Goal: Task Accomplishment & Management: Complete application form

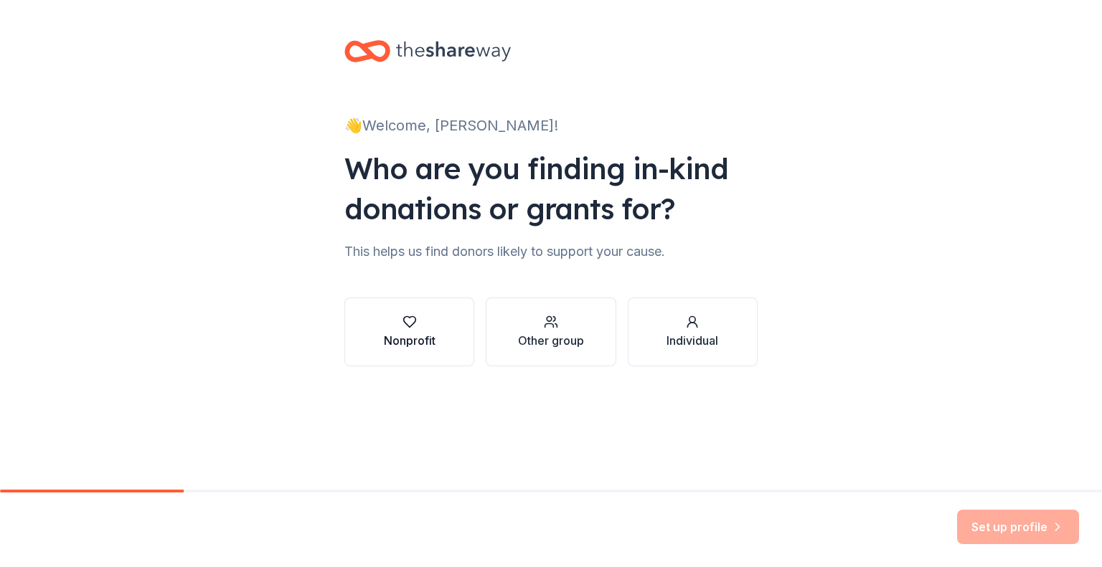
click at [439, 339] on button "Nonprofit" at bounding box center [409, 332] width 130 height 69
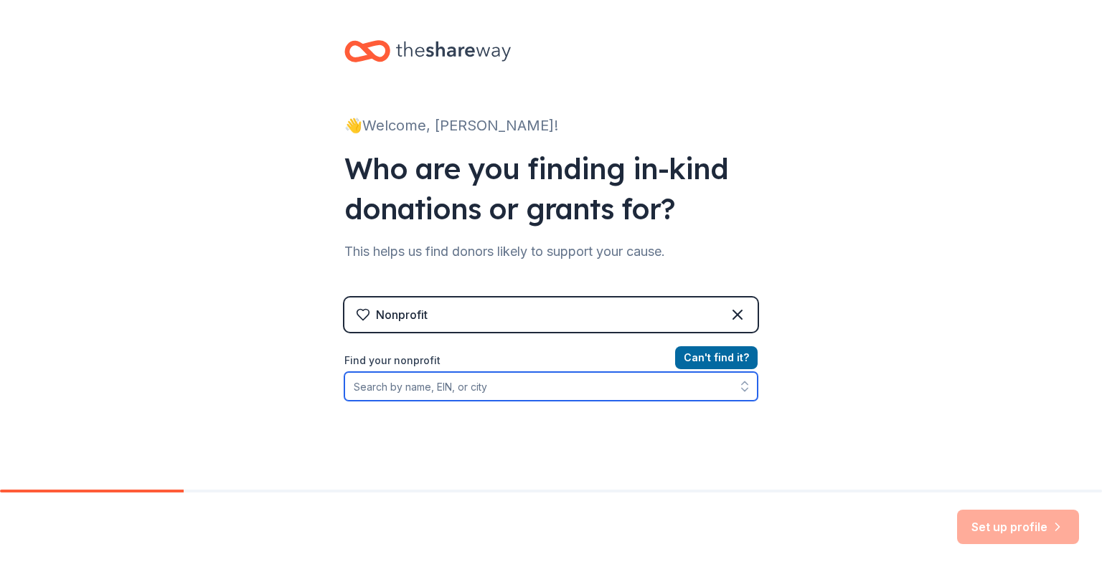
click at [514, 387] on input "Find your nonprofit" at bounding box center [550, 386] width 413 height 29
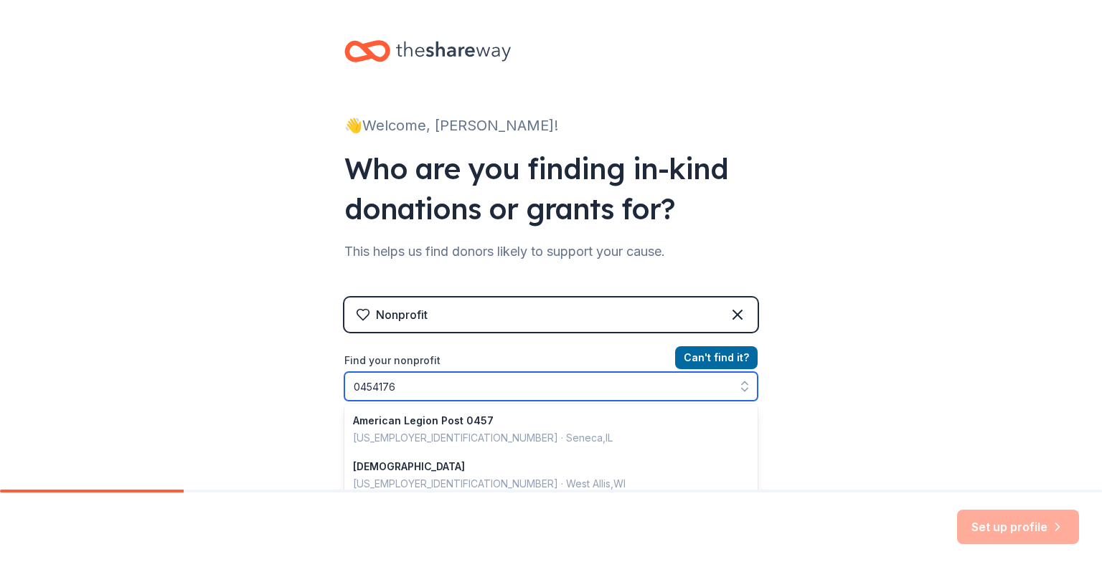
type input "04541761"
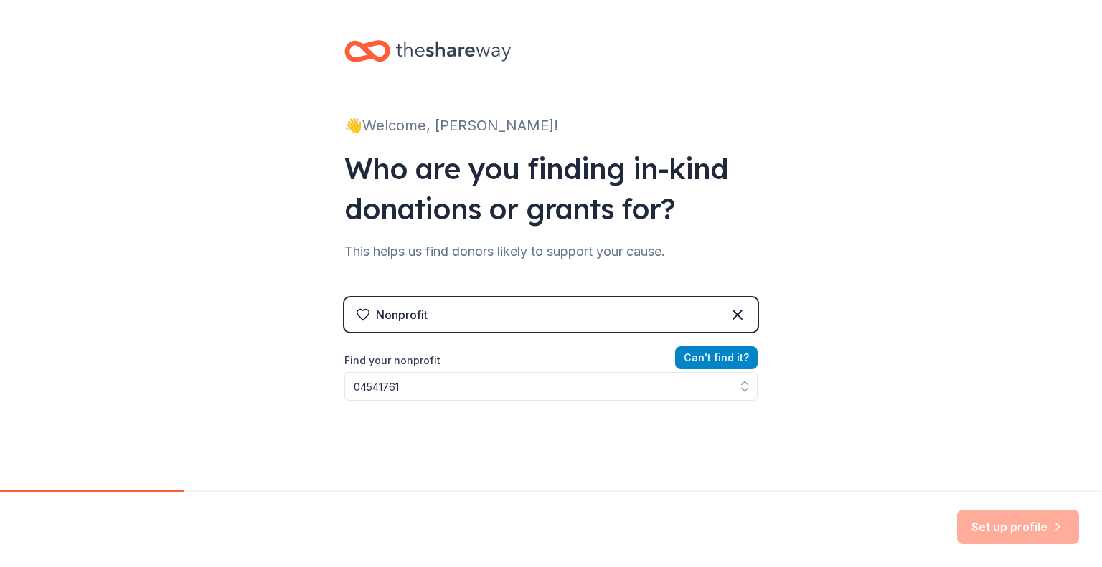
click at [727, 354] on button "Can ' t find it?" at bounding box center [716, 357] width 82 height 23
click at [701, 359] on button "Can ' t find it?" at bounding box center [716, 357] width 82 height 23
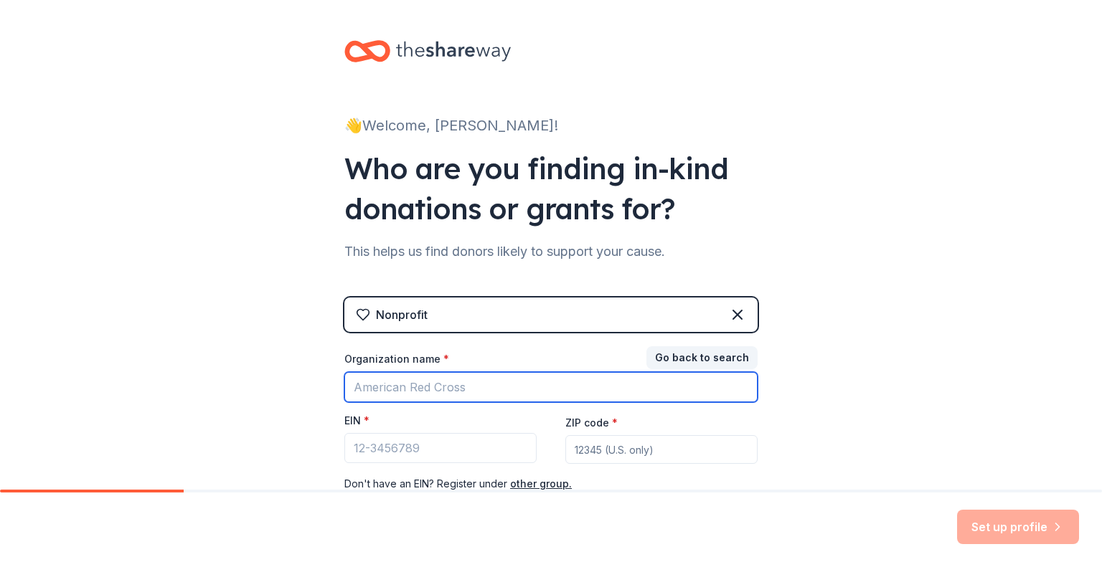
click at [377, 394] on input "Organization name *" at bounding box center [550, 387] width 413 height 30
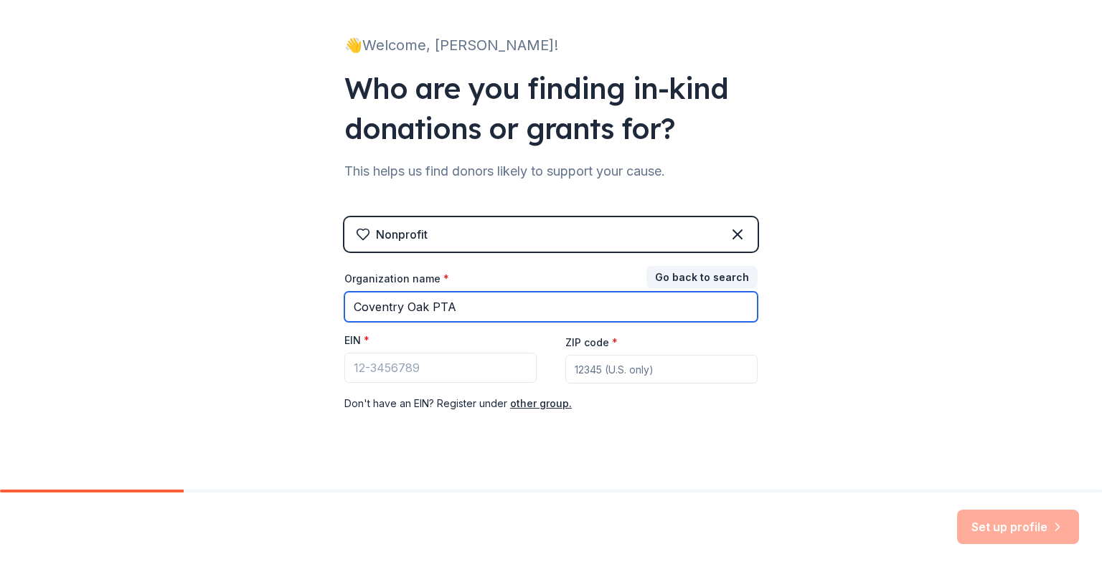
scroll to position [100, 0]
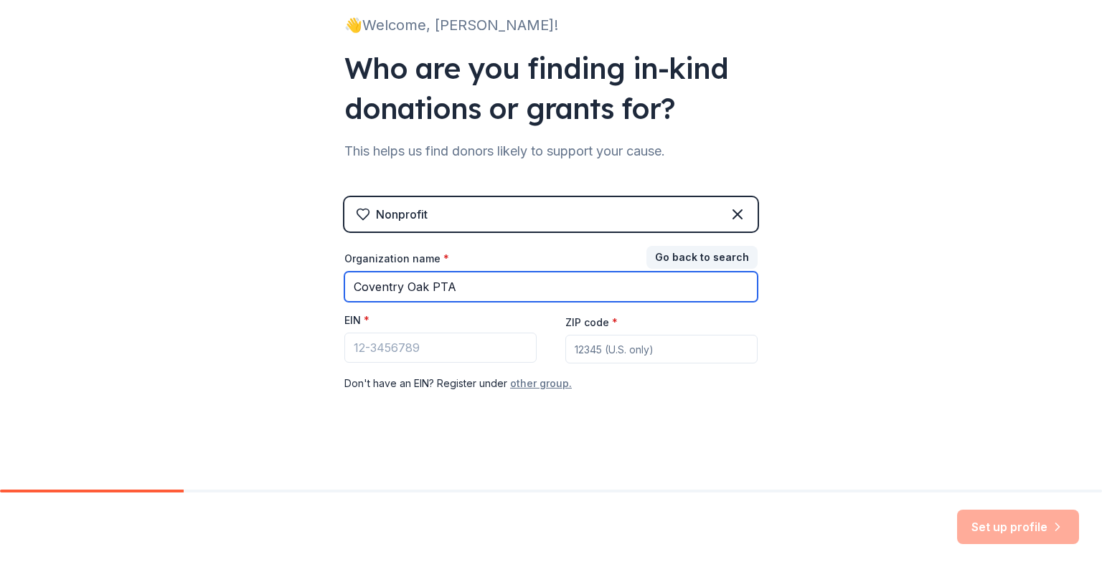
type input "Coventry Oak PTA"
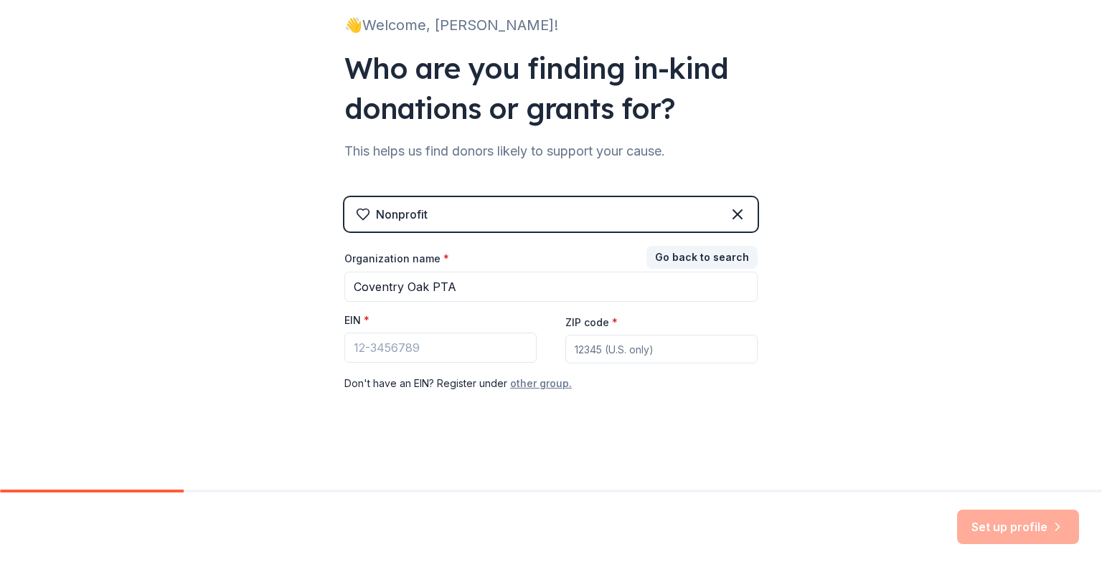
click at [545, 383] on button "other group." at bounding box center [541, 383] width 62 height 17
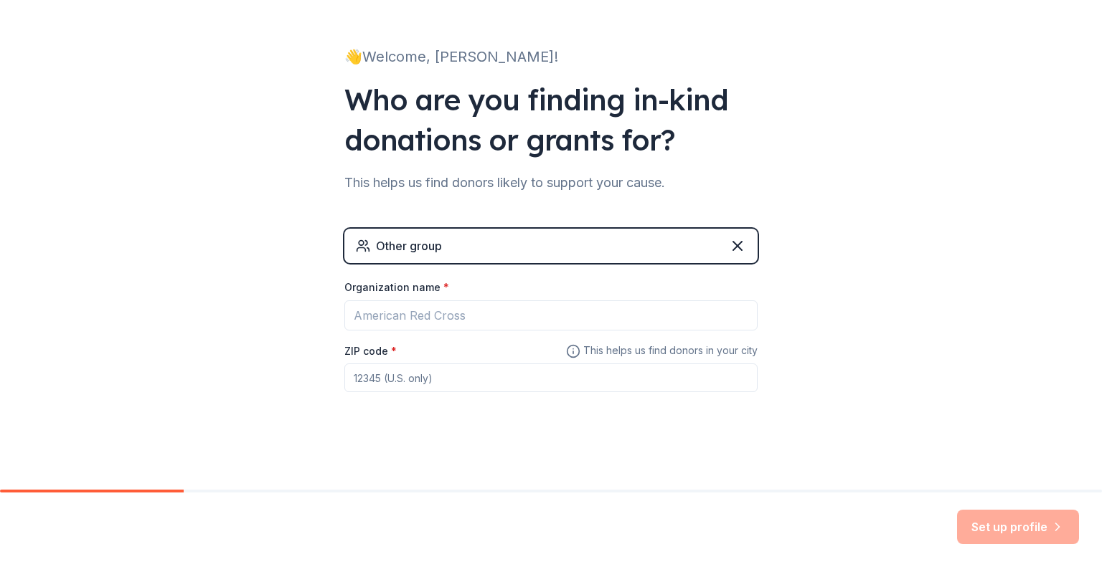
scroll to position [69, 0]
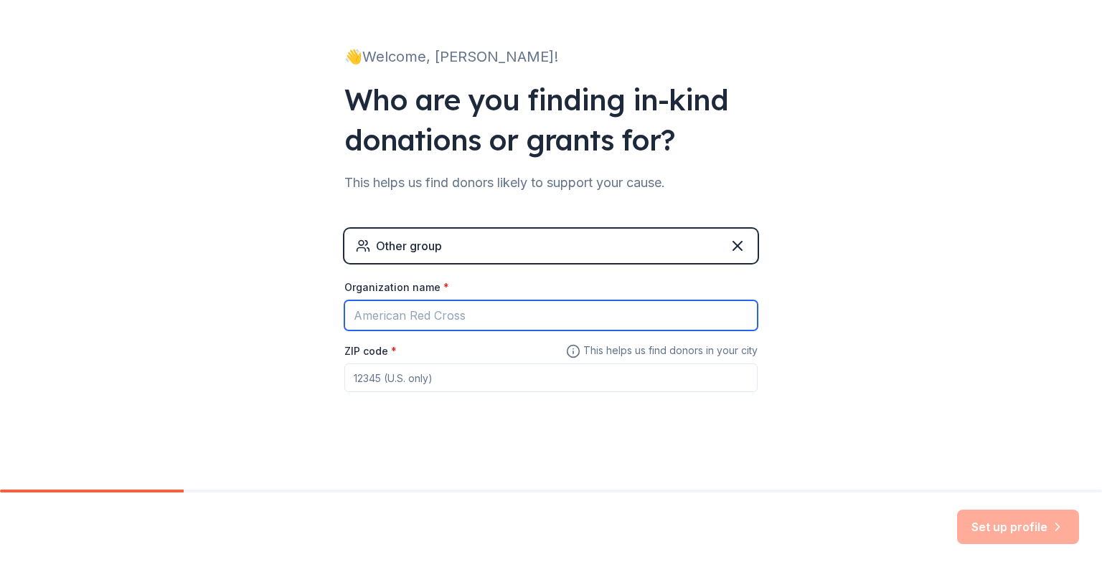
click at [435, 306] on input "Organization name *" at bounding box center [550, 316] width 413 height 30
type input "Coventry Oak PTA"
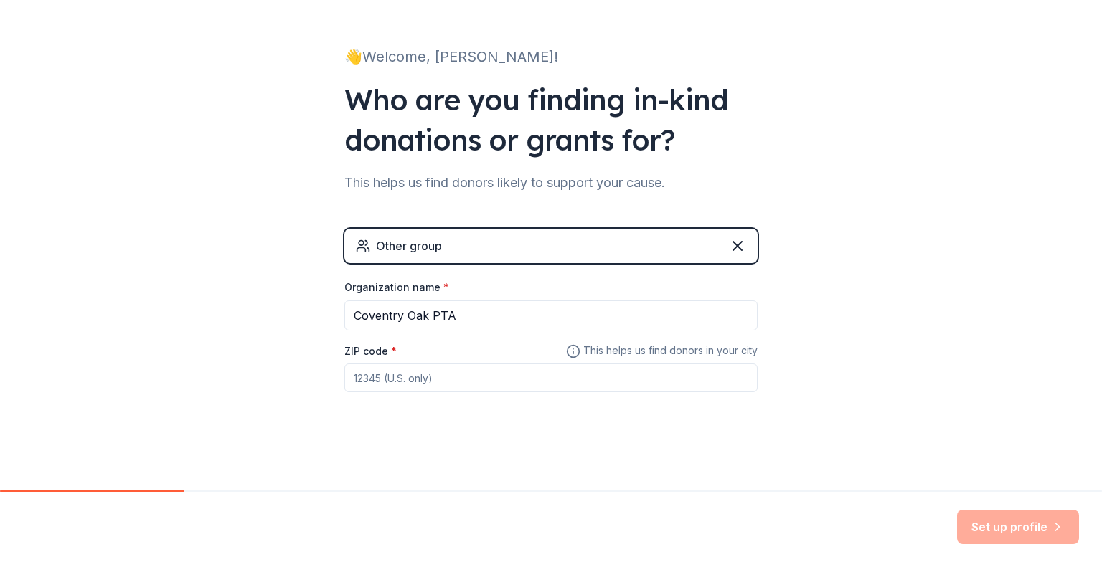
click at [430, 373] on input "ZIP code *" at bounding box center [550, 378] width 413 height 29
type input "40511"
click at [994, 529] on button "Set up profile" at bounding box center [1018, 527] width 122 height 34
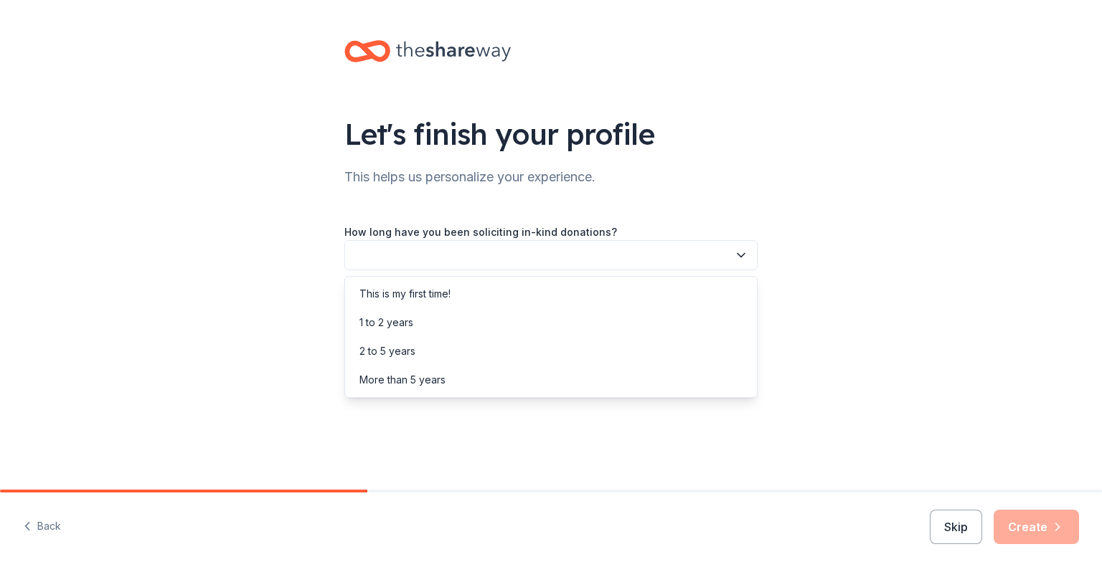
click at [460, 260] on button "button" at bounding box center [550, 255] width 413 height 30
click at [448, 295] on div "This is my first time!" at bounding box center [404, 293] width 91 height 17
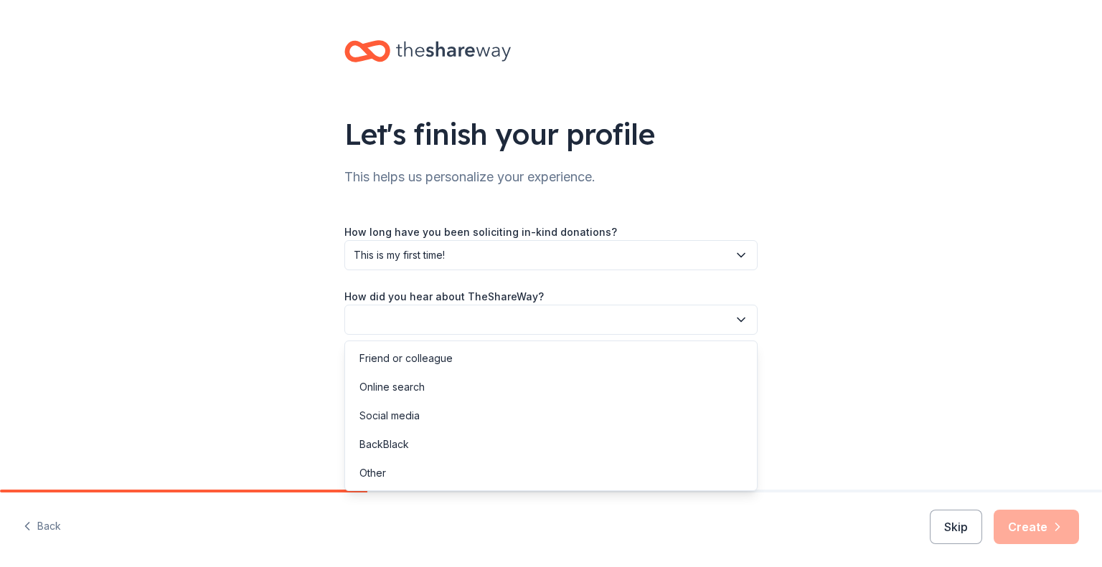
click at [440, 321] on button "button" at bounding box center [550, 320] width 413 height 30
click at [430, 387] on div "Online search" at bounding box center [551, 387] width 406 height 29
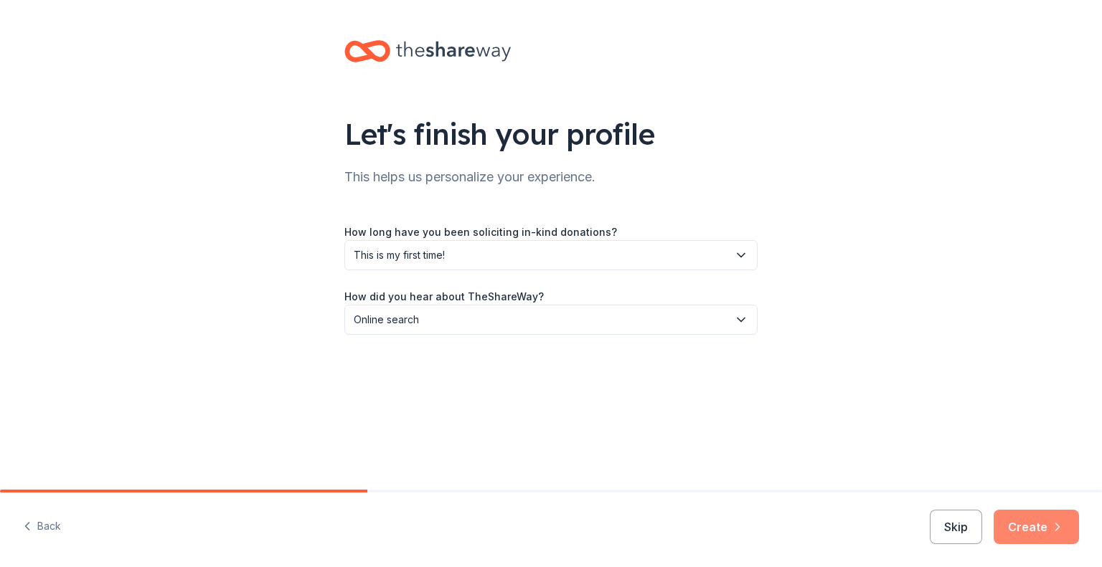
click at [1013, 527] on button "Create" at bounding box center [1035, 527] width 85 height 34
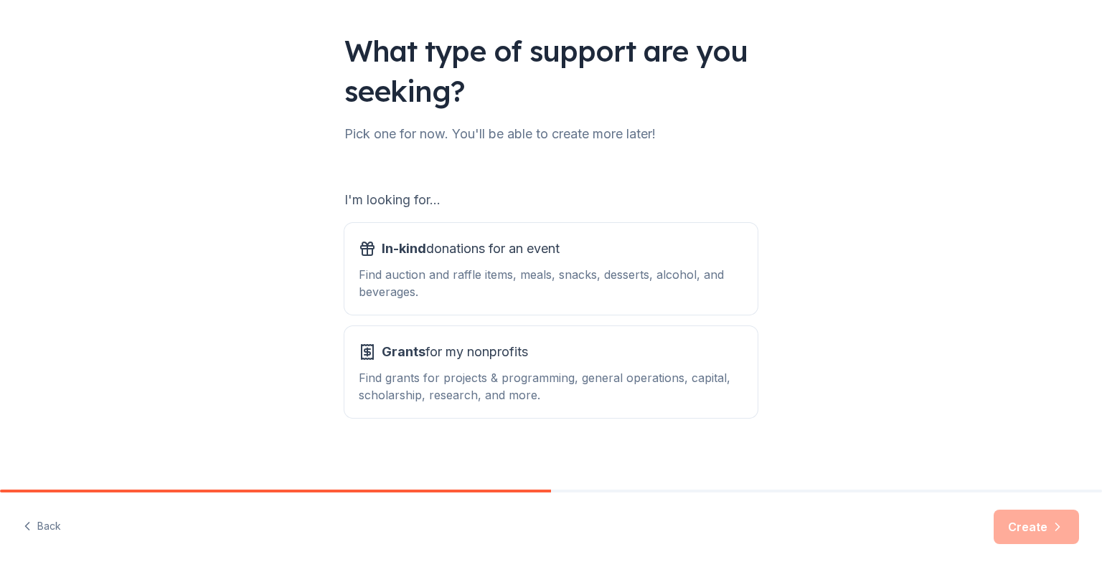
scroll to position [89, 0]
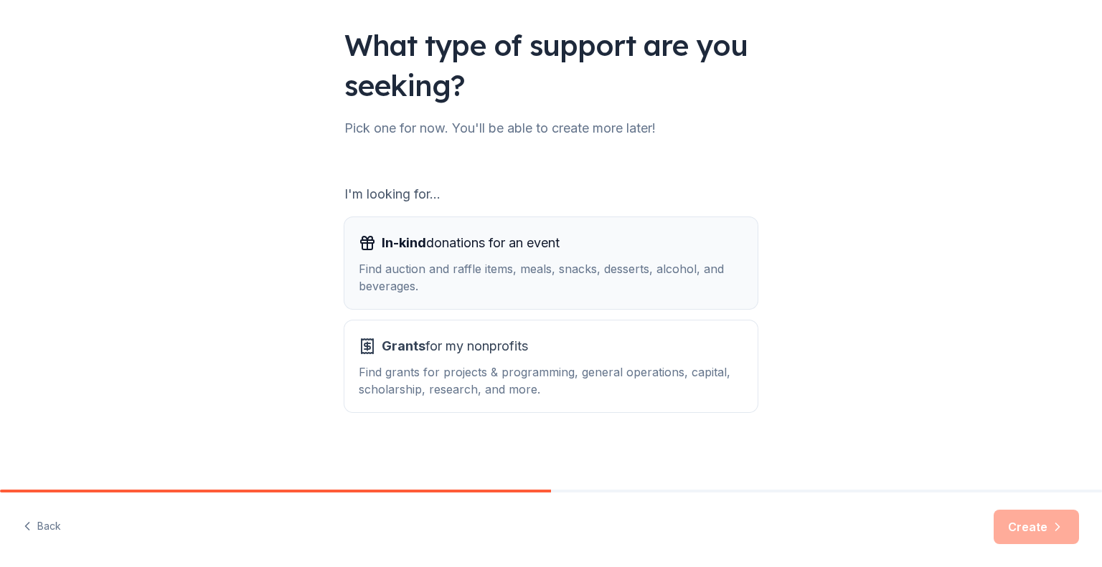
click at [711, 283] on div "Find auction and raffle items, meals, snacks, desserts, alcohol, and beverages." at bounding box center [551, 277] width 384 height 34
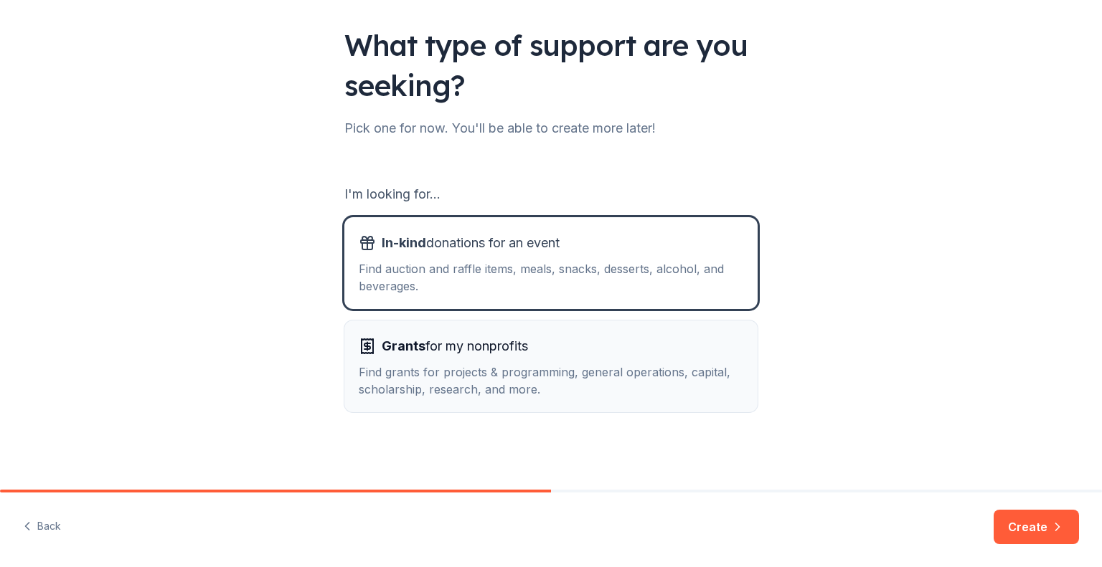
click at [706, 364] on div "Find grants for projects & programming, general operations, capital, scholarshi…" at bounding box center [551, 381] width 384 height 34
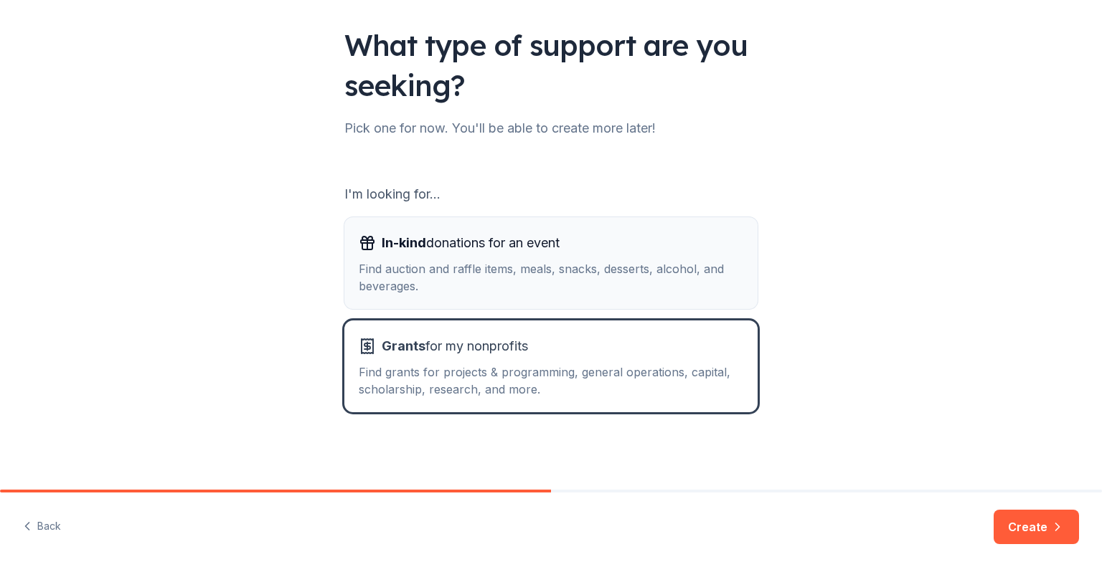
click at [693, 281] on div "Find auction and raffle items, meals, snacks, desserts, alcohol, and beverages." at bounding box center [551, 277] width 384 height 34
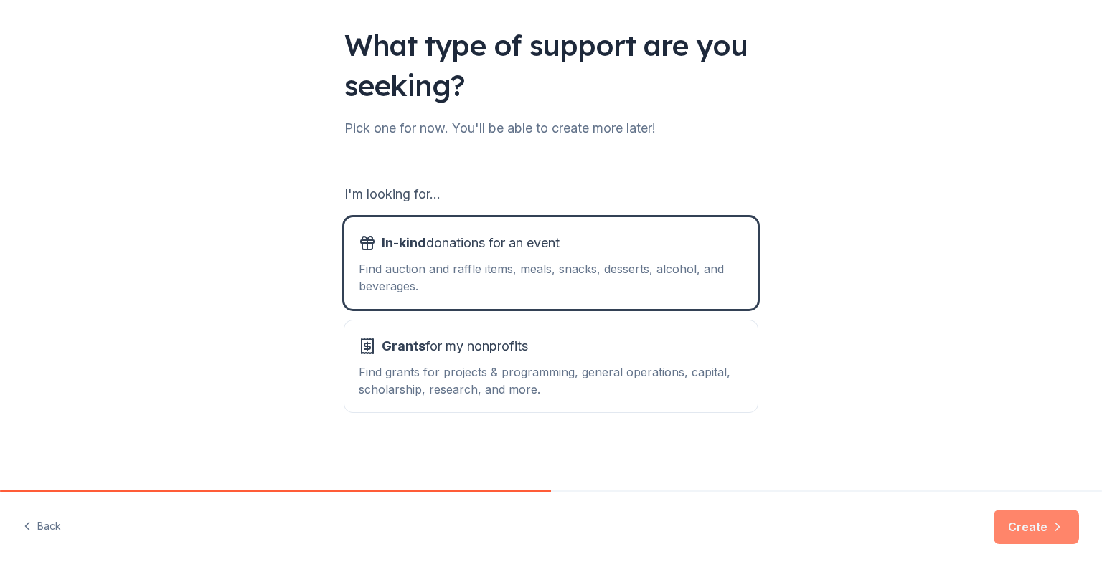
click at [1016, 524] on button "Create" at bounding box center [1035, 527] width 85 height 34
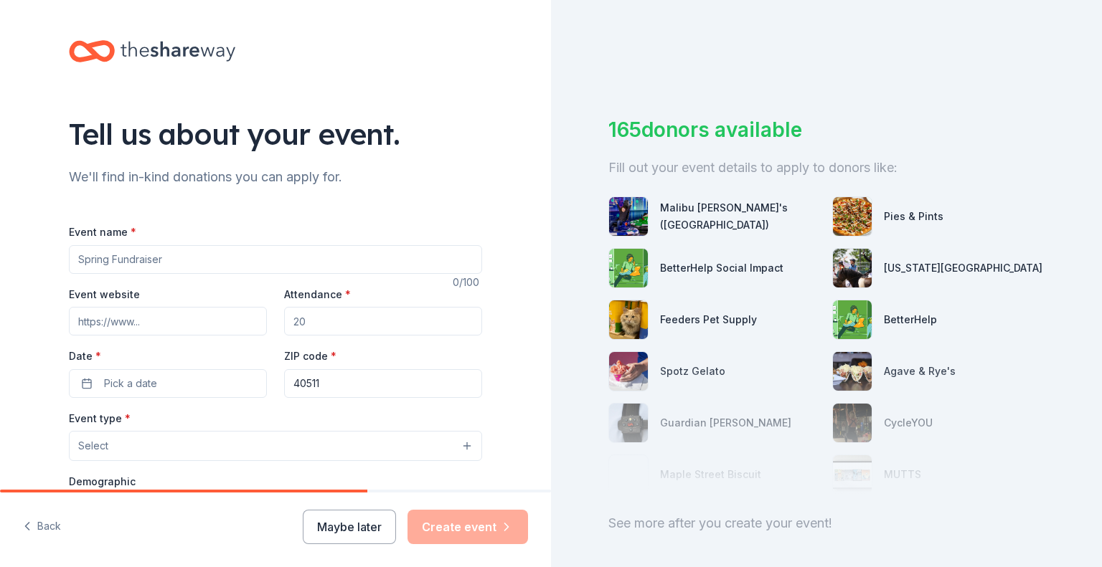
click at [238, 255] on input "Event name *" at bounding box center [275, 259] width 413 height 29
type input "Coventry Oak PTA Starter Donations"
drag, startPoint x: 334, startPoint y: 321, endPoint x: 248, endPoint y: 313, distance: 85.7
click at [248, 313] on div "Event website Attendance * Date * Pick a date ZIP code * 40511" at bounding box center [275, 341] width 413 height 113
click at [306, 316] on input "Attendance *" at bounding box center [383, 321] width 198 height 29
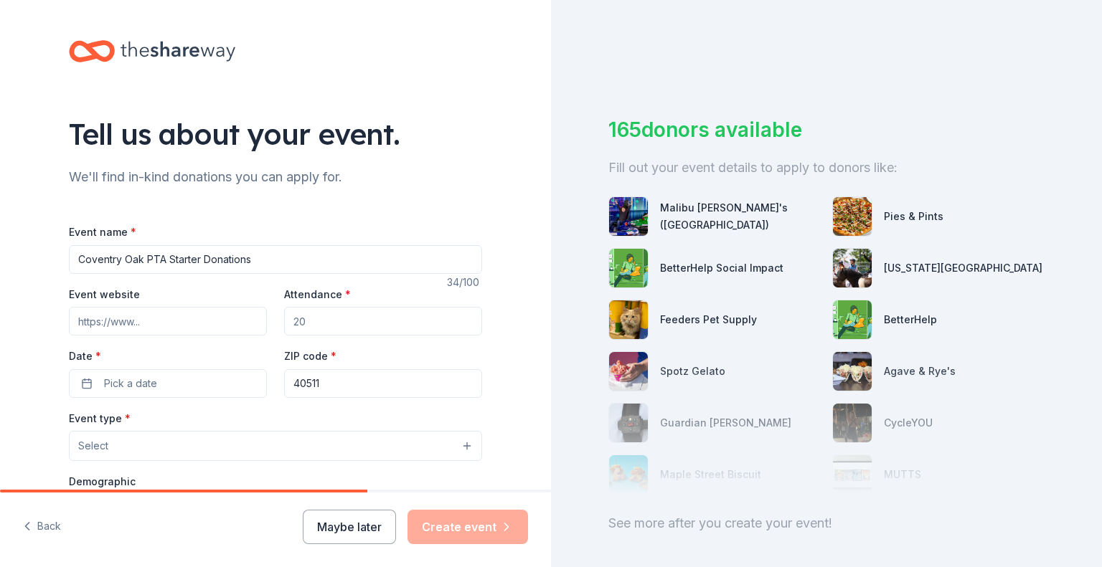
click at [339, 317] on input "Attendance *" at bounding box center [383, 321] width 198 height 29
click at [331, 321] on input "Attendance *" at bounding box center [383, 321] width 198 height 29
click at [305, 323] on input "Attendance *" at bounding box center [383, 321] width 198 height 29
type input "350"
click at [120, 390] on span "Pick a date" at bounding box center [130, 383] width 53 height 17
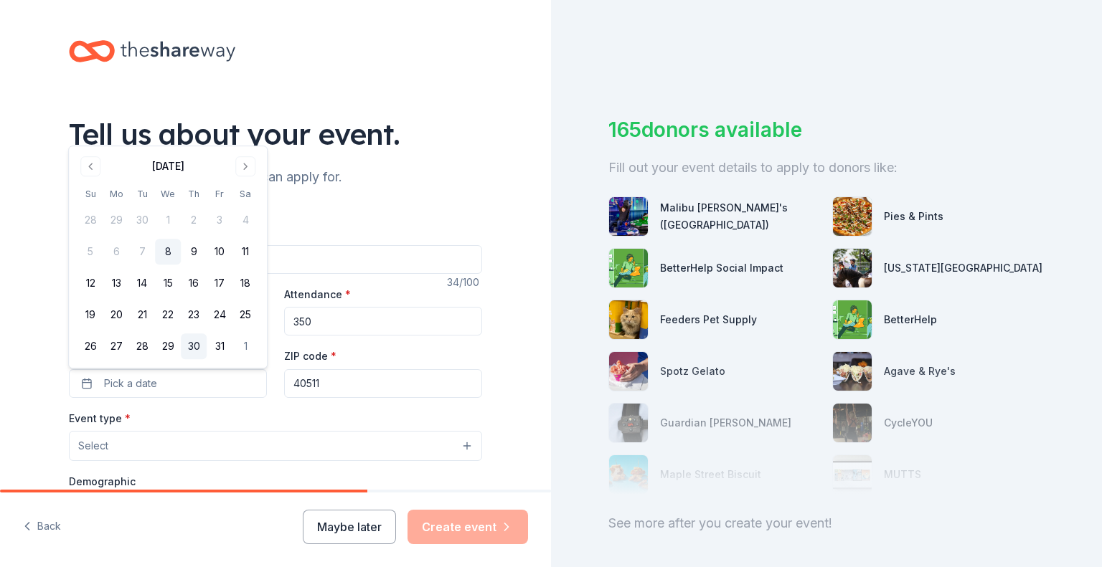
click at [199, 347] on button "30" at bounding box center [194, 347] width 26 height 26
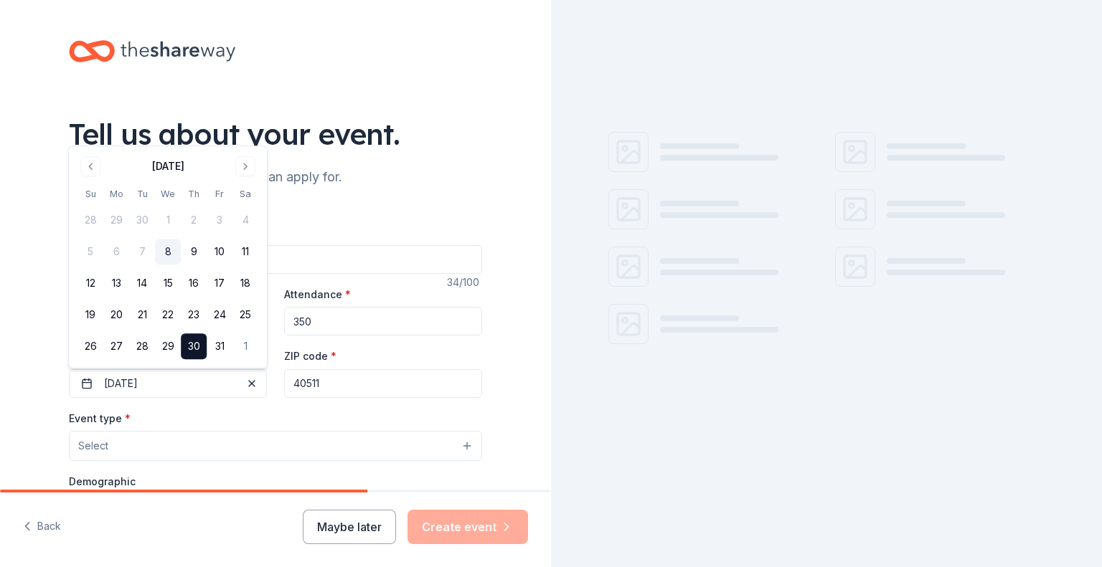
click at [311, 414] on div "Event type * Select" at bounding box center [275, 436] width 413 height 52
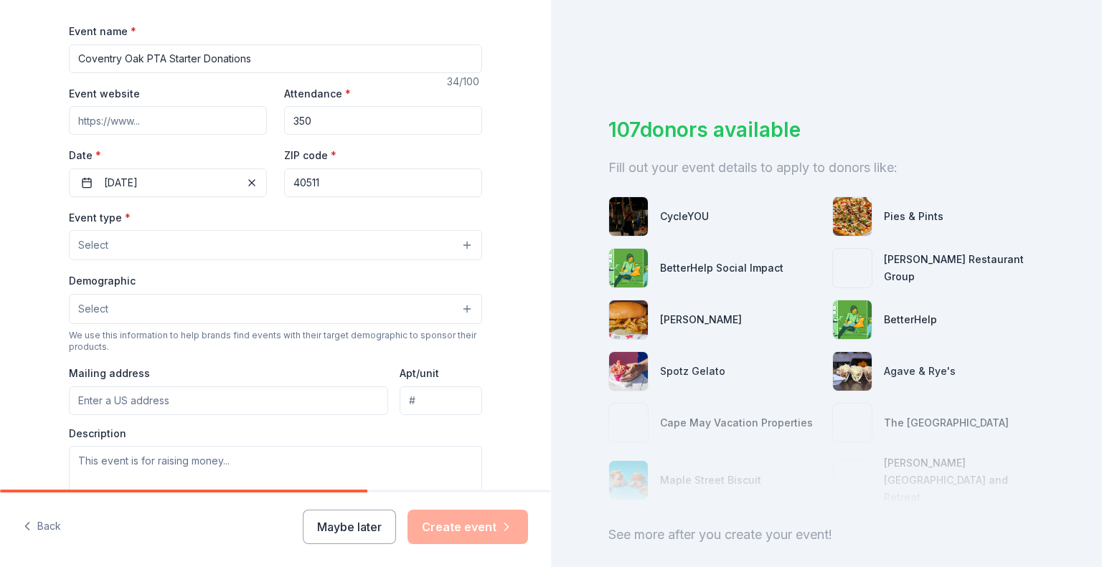
scroll to position [324, 0]
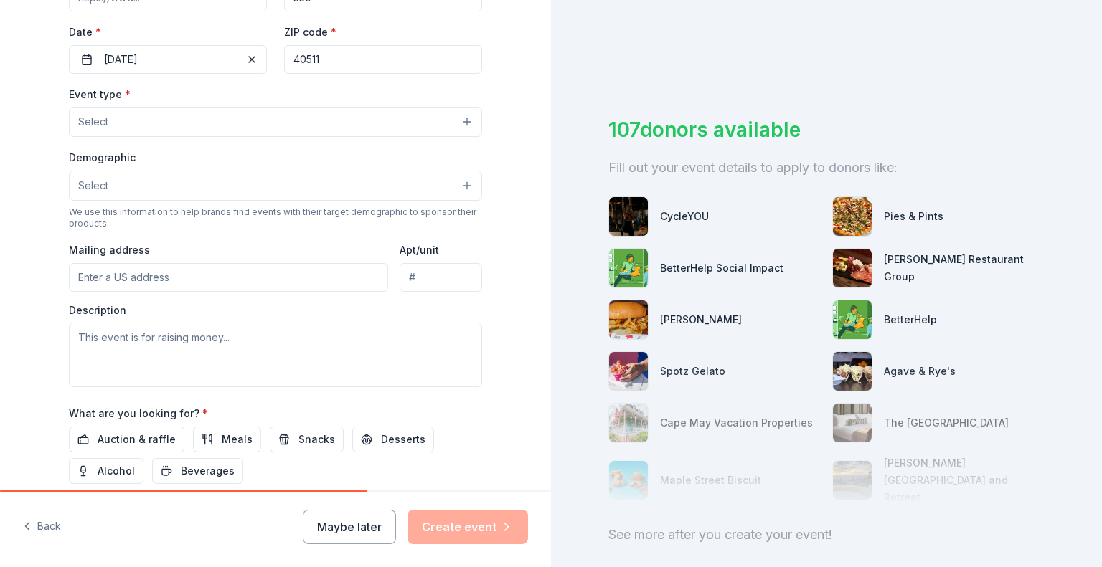
click at [178, 125] on button "Select" at bounding box center [275, 122] width 413 height 30
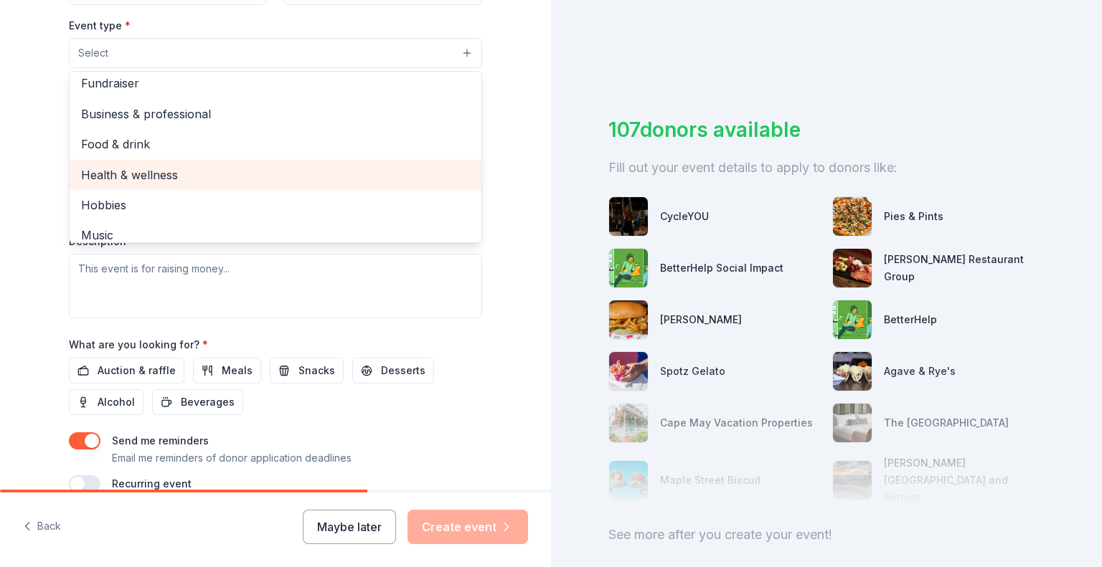
scroll to position [0, 0]
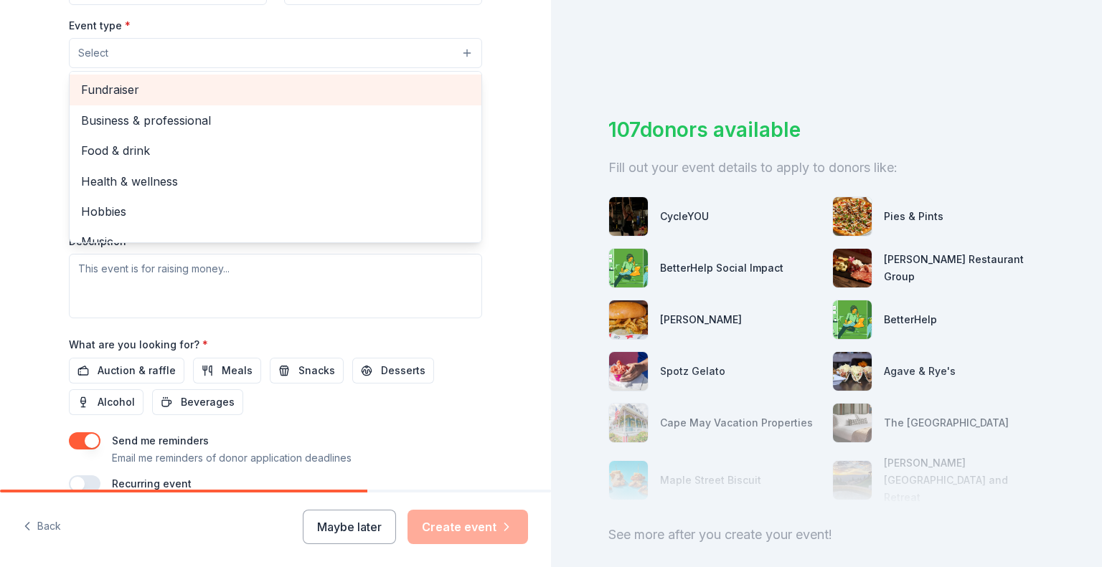
click at [173, 90] on span "Fundraiser" at bounding box center [275, 89] width 389 height 19
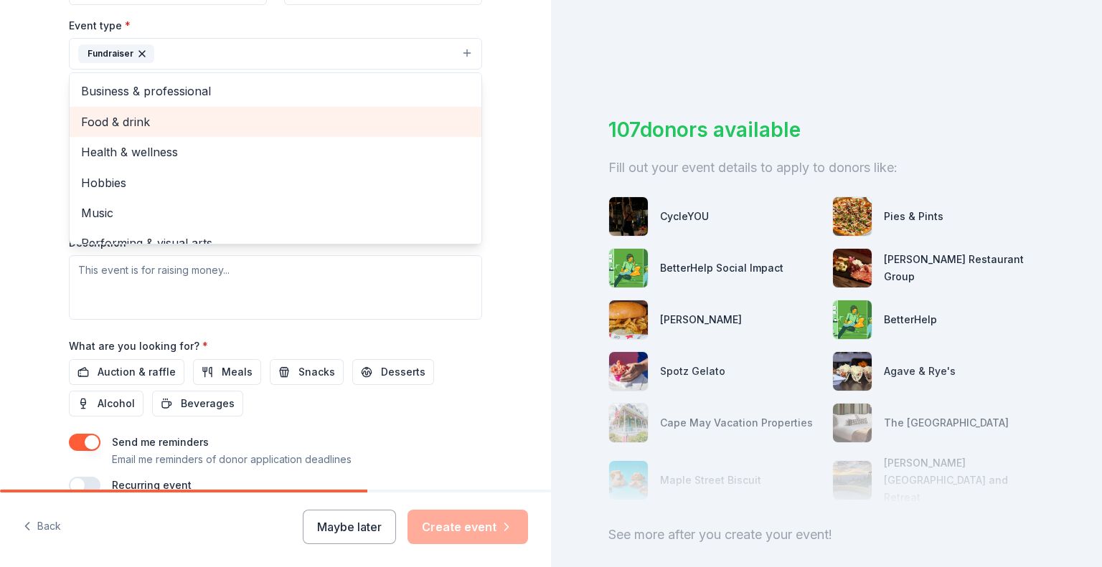
click at [410, 128] on span "Food & drink" at bounding box center [275, 122] width 389 height 19
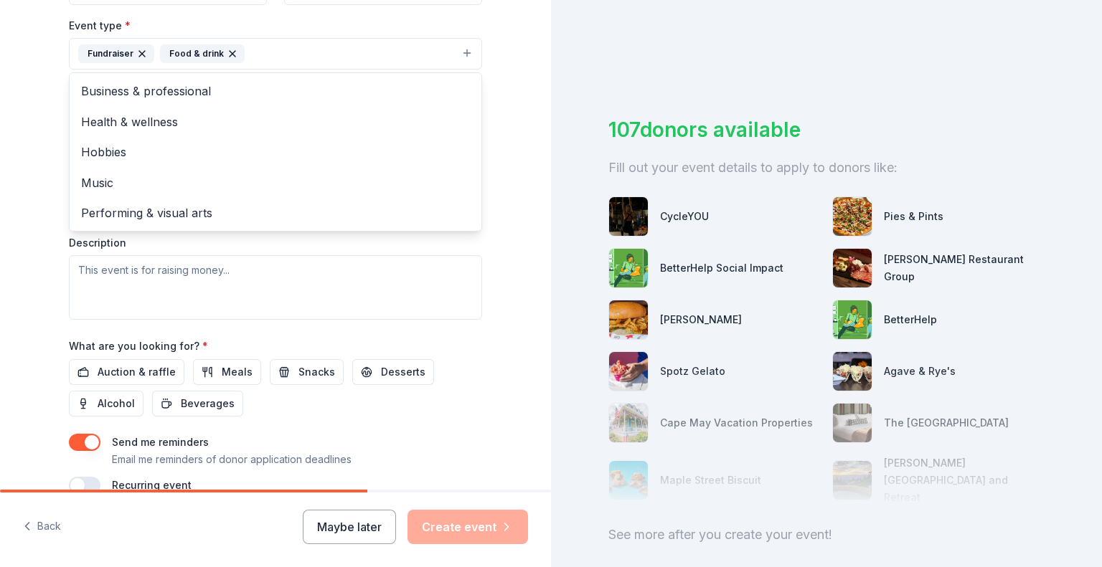
click at [52, 146] on div "Tell us about your event. We'll find in-kind donations you can apply for. Event…" at bounding box center [275, 85] width 459 height 956
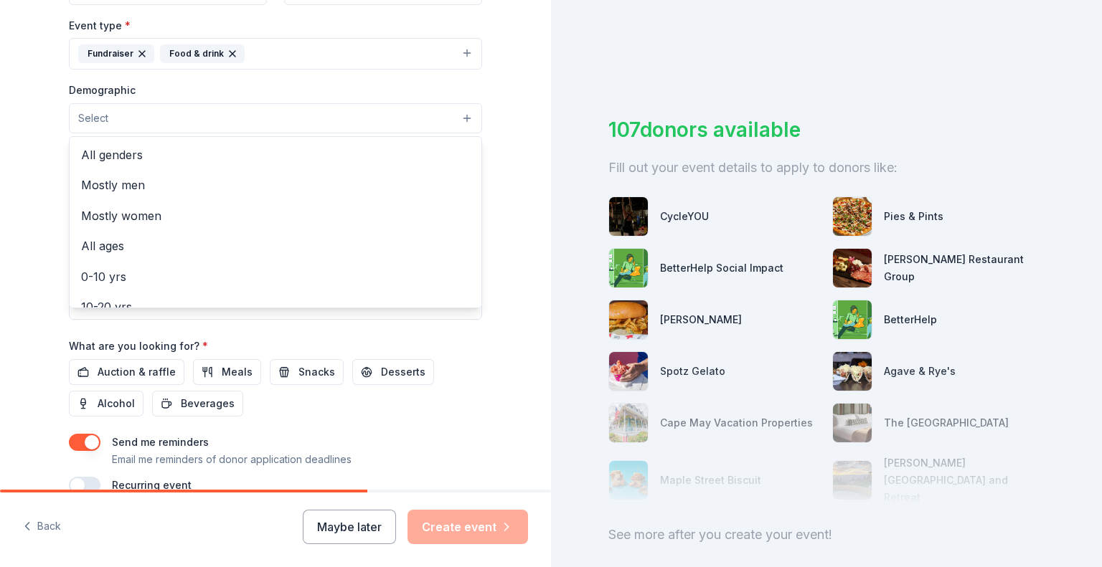
click at [158, 123] on button "Select" at bounding box center [275, 118] width 413 height 30
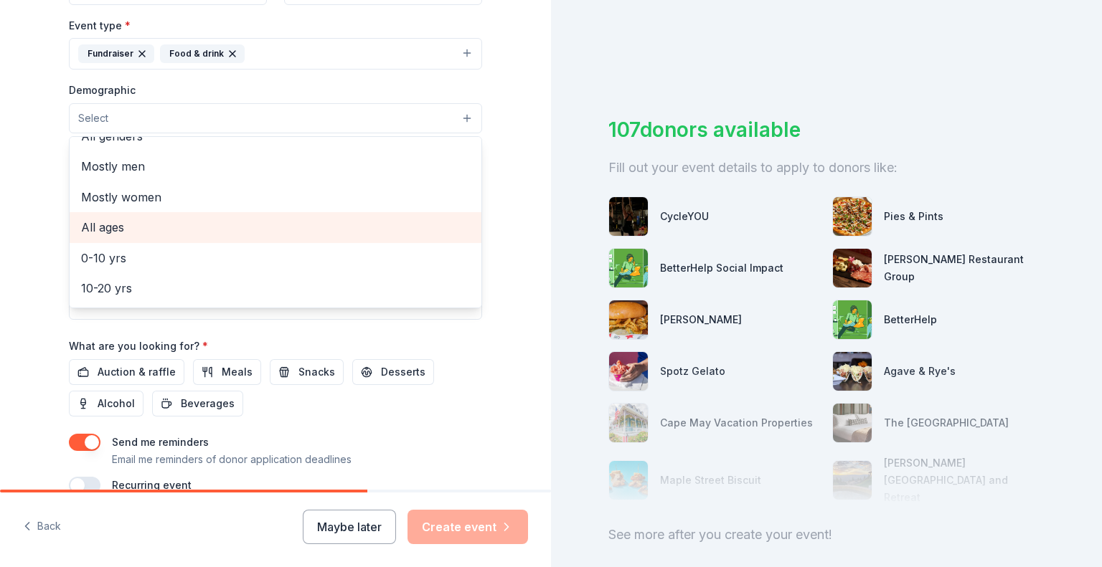
scroll to position [22, 0]
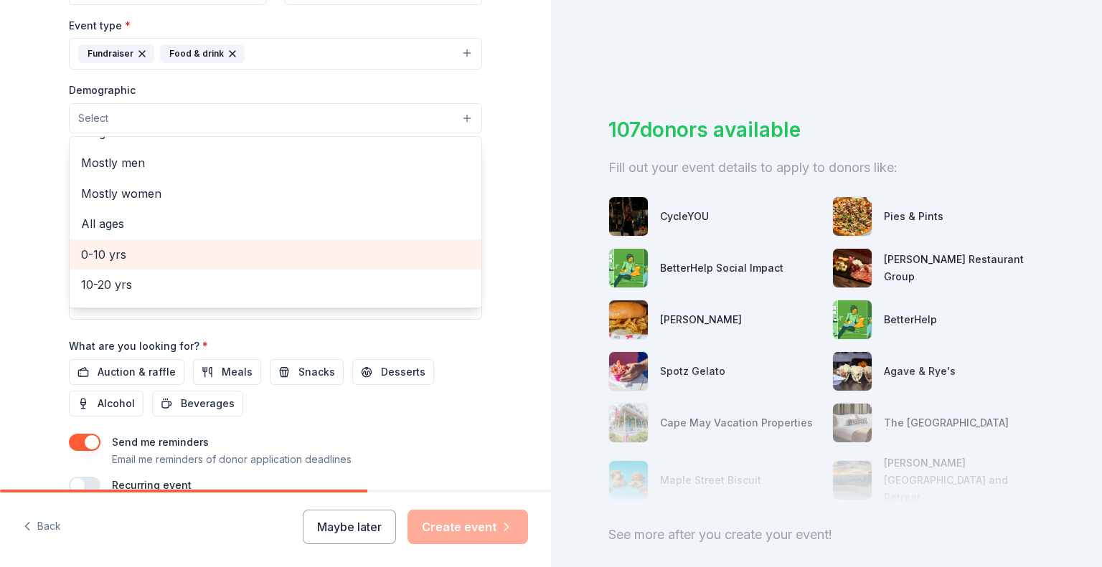
click at [153, 252] on span "0-10 yrs" at bounding box center [275, 254] width 389 height 19
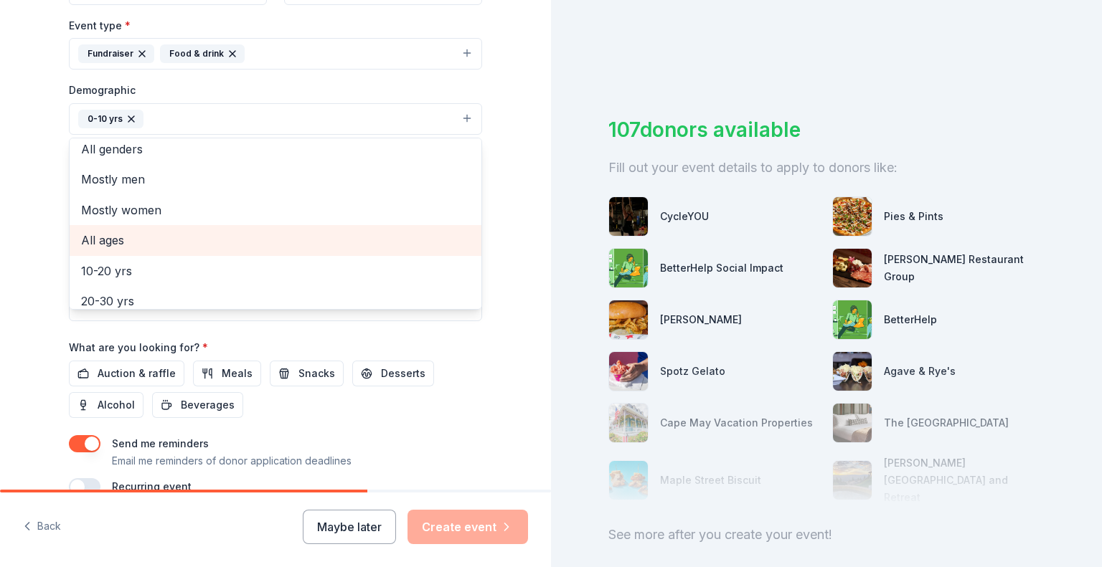
scroll to position [0, 0]
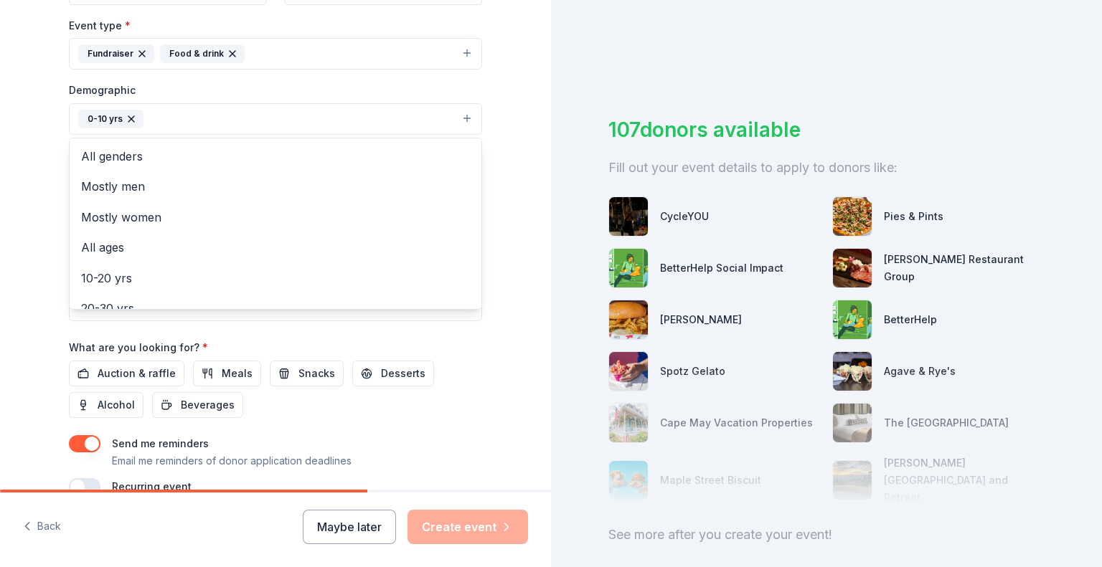
click at [514, 165] on div "Tell us about your event. We'll find in-kind donations you can apply for. Event…" at bounding box center [275, 85] width 551 height 957
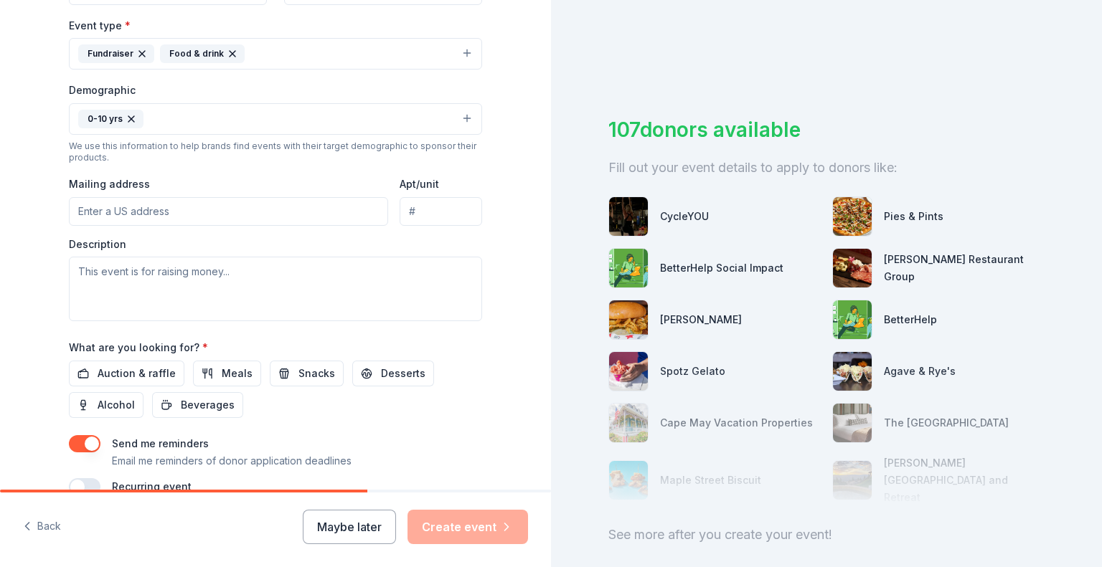
click at [140, 217] on input "Mailing address" at bounding box center [228, 211] width 319 height 29
type input "[STREET_ADDRESS]"
click at [189, 280] on textarea at bounding box center [275, 289] width 413 height 65
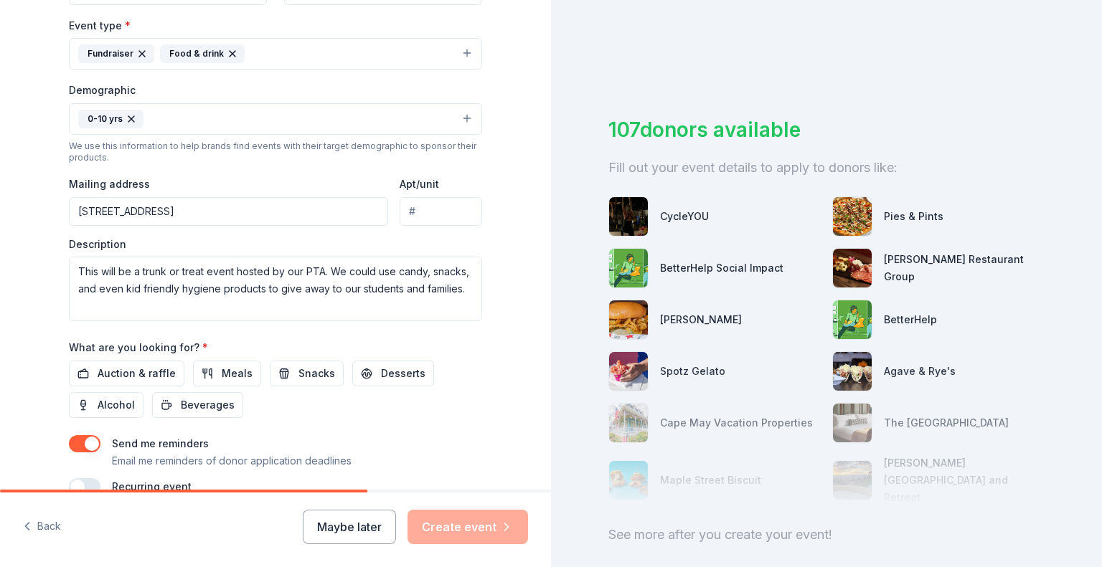
click at [476, 425] on div "Event name * Coventry Oak PTA Starter Donations 34 /100 Event website Attendanc…" at bounding box center [275, 163] width 413 height 666
click at [138, 417] on button "Alcohol" at bounding box center [106, 405] width 75 height 26
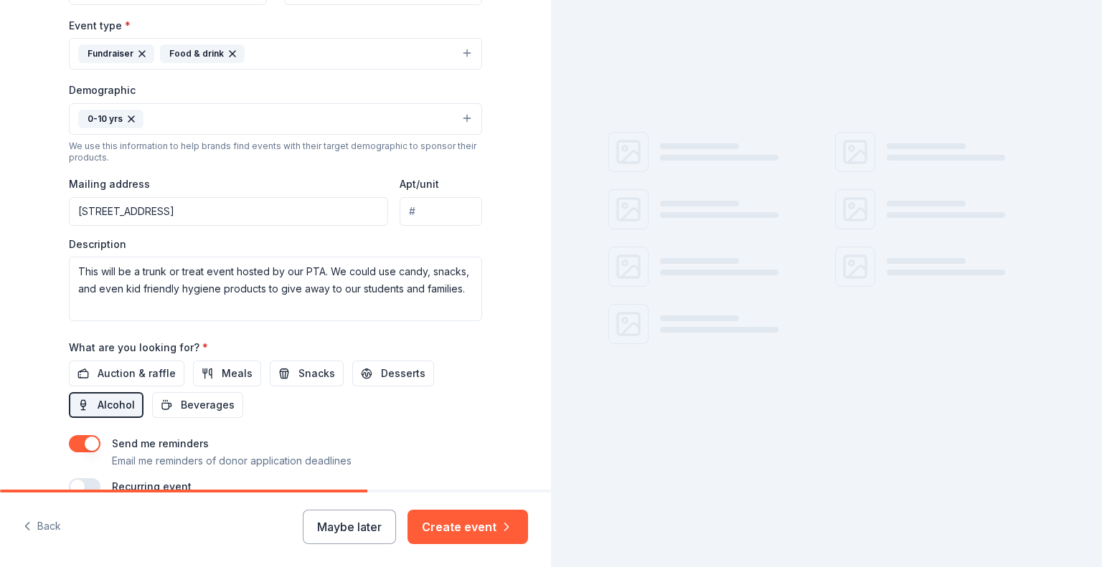
click at [136, 418] on button "Alcohol" at bounding box center [106, 405] width 75 height 26
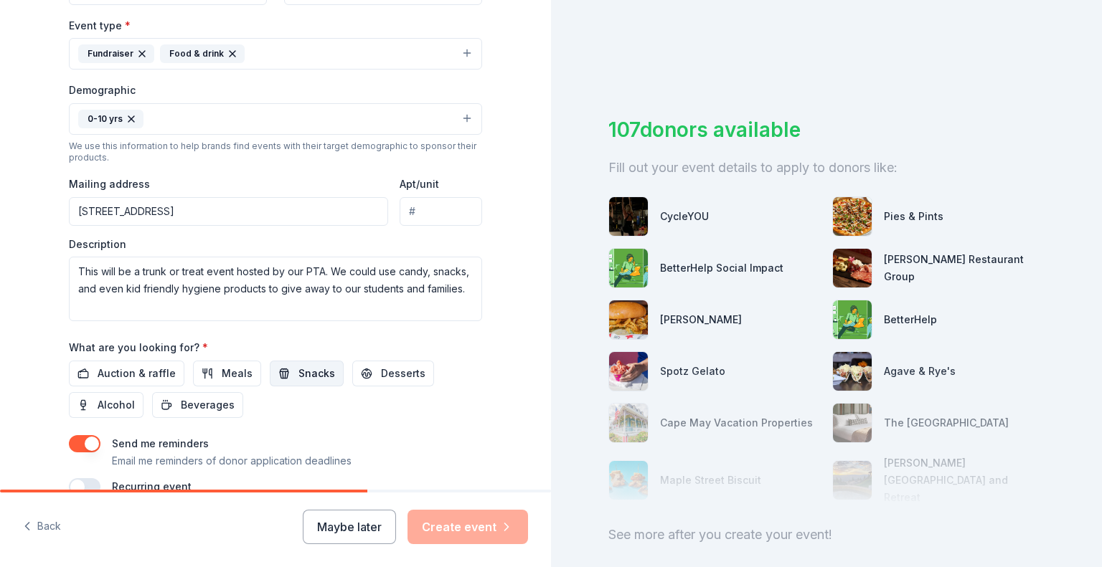
click at [303, 379] on span "Snacks" at bounding box center [316, 373] width 37 height 17
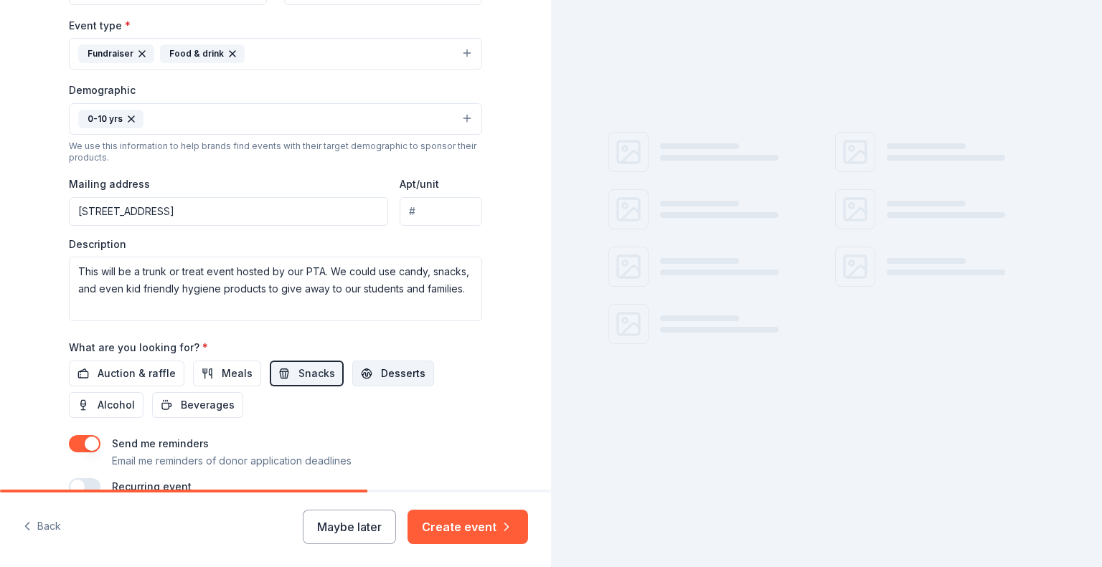
click at [381, 371] on span "Desserts" at bounding box center [403, 373] width 44 height 17
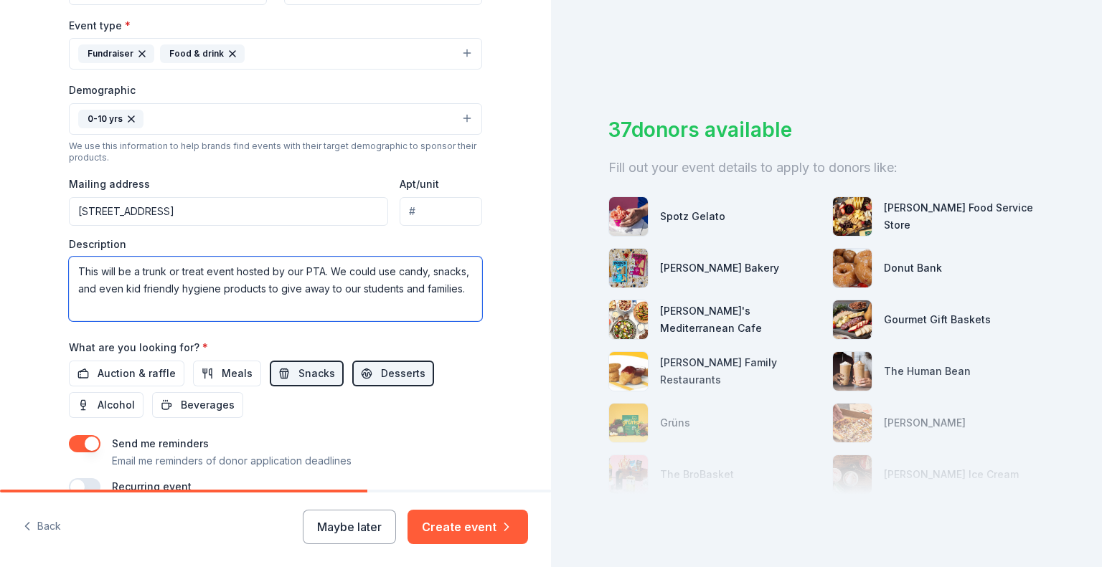
click at [465, 295] on textarea "This will be a trunk or treat event hosted by our PTA. We could use candy, snac…" at bounding box center [275, 289] width 413 height 65
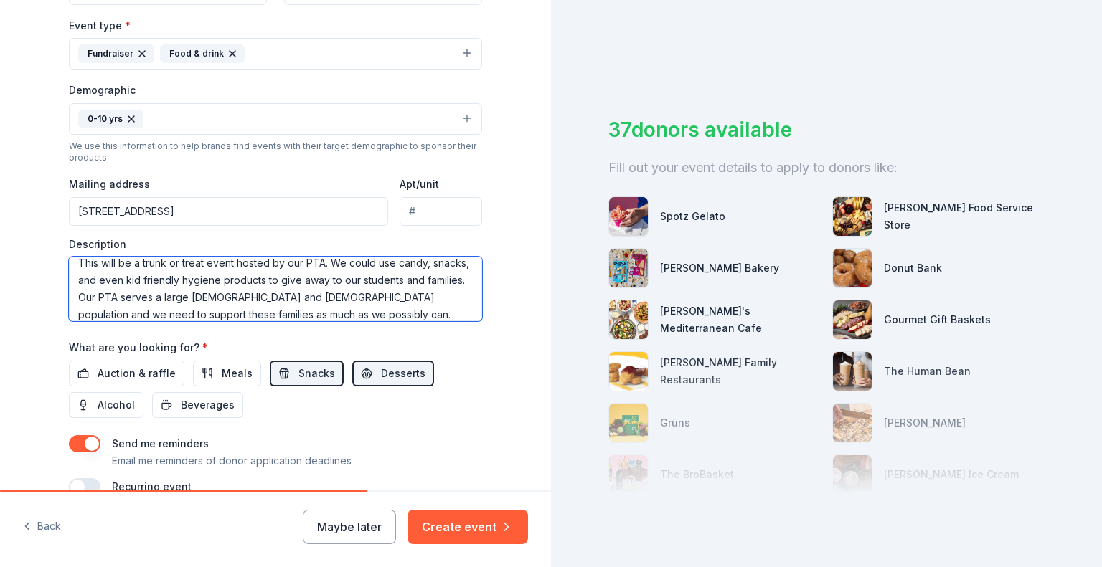
type textarea "This will be a trunk or treat event hosted by our PTA. We could use candy, snac…"
click at [314, 418] on div "Auction & raffle Meals Snacks Desserts Alcohol Beverages" at bounding box center [275, 389] width 413 height 57
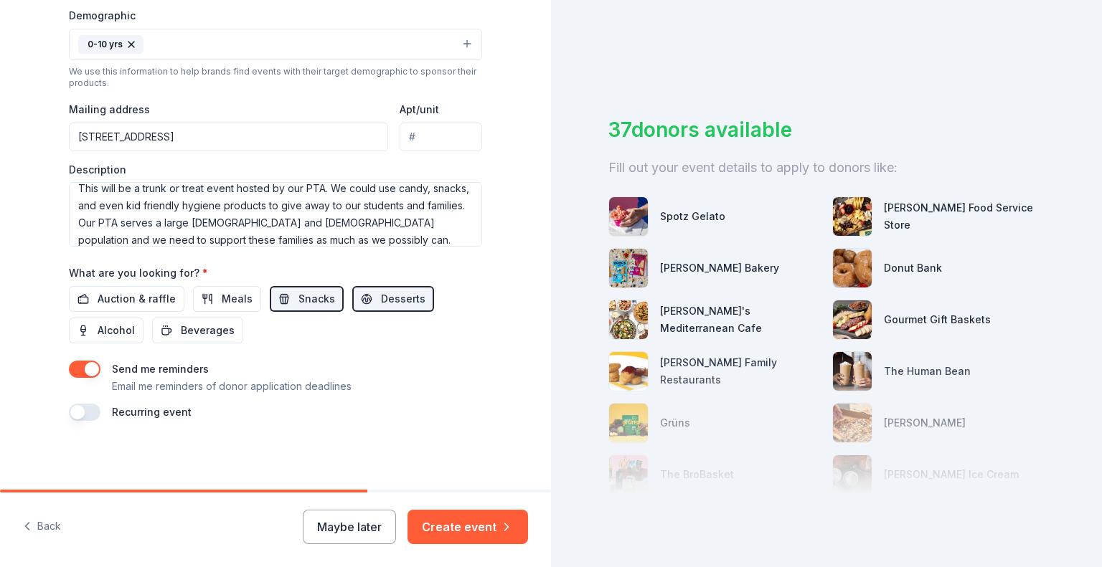
scroll to position [470, 0]
click at [495, 526] on button "Create event" at bounding box center [467, 527] width 120 height 34
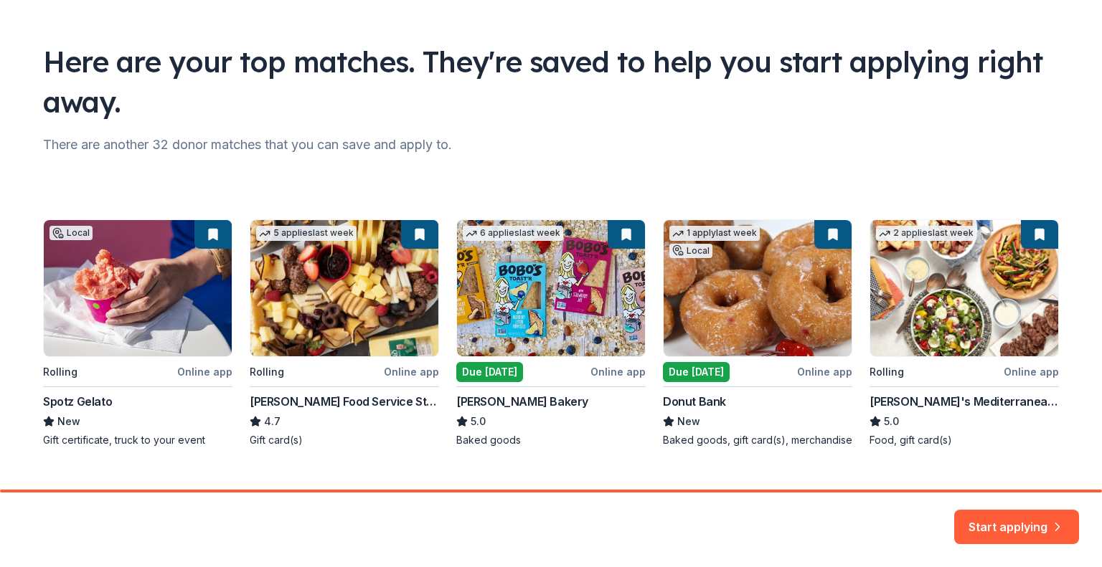
scroll to position [98, 0]
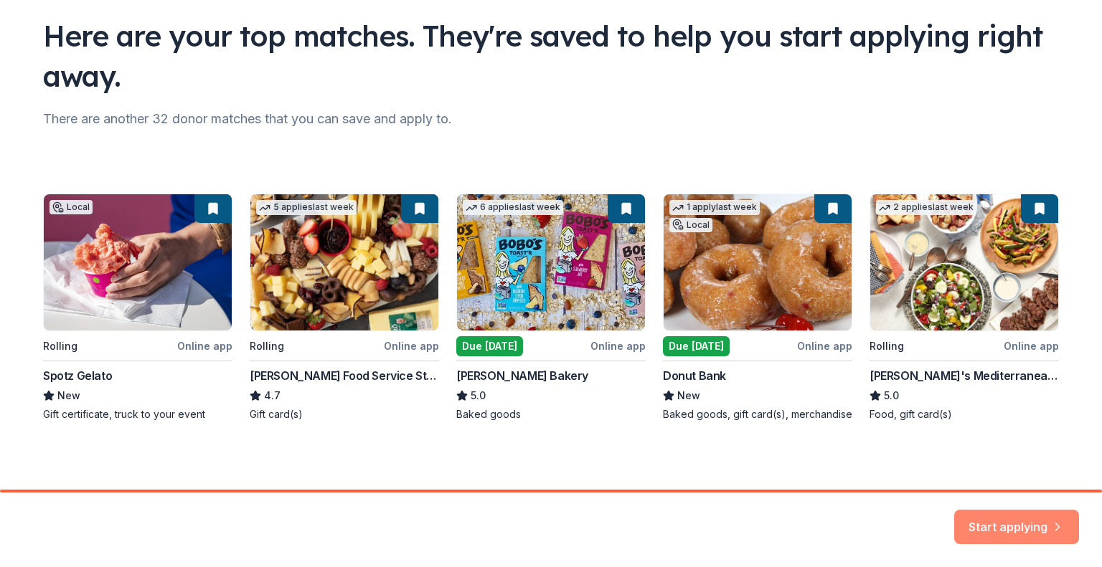
click at [1015, 529] on button "Start applying" at bounding box center [1016, 518] width 125 height 34
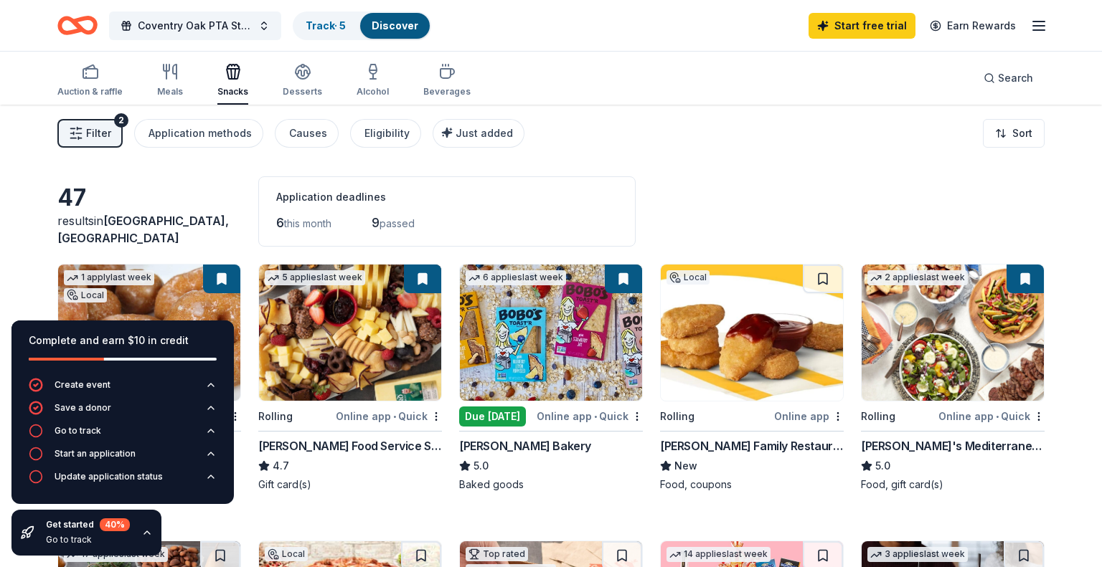
click at [817, 197] on div "47 results in [GEOGRAPHIC_DATA], [GEOGRAPHIC_DATA] Application deadlines 6 this…" at bounding box center [550, 211] width 987 height 70
click at [87, 430] on div "Go to track" at bounding box center [78, 430] width 47 height 11
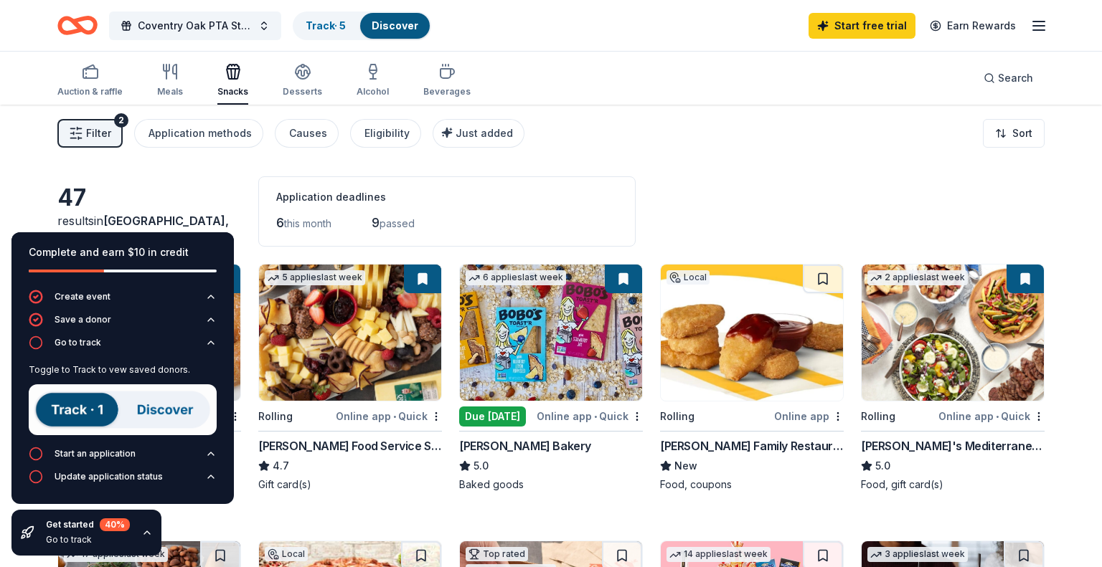
click at [907, 209] on div "47 results in [GEOGRAPHIC_DATA], [GEOGRAPHIC_DATA] Application deadlines 6 this…" at bounding box center [550, 211] width 987 height 70
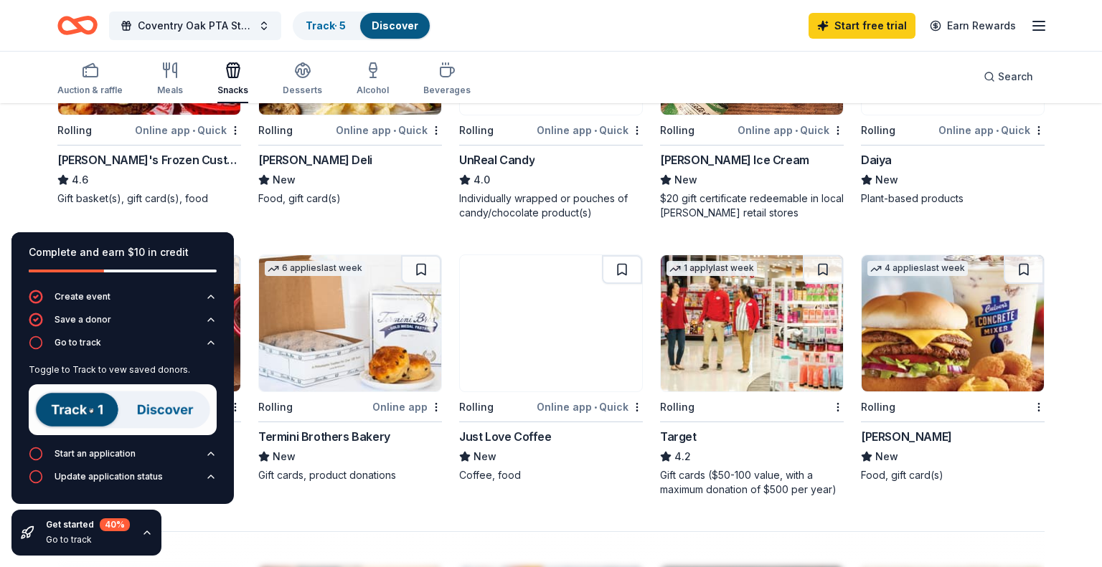
scroll to position [848, 0]
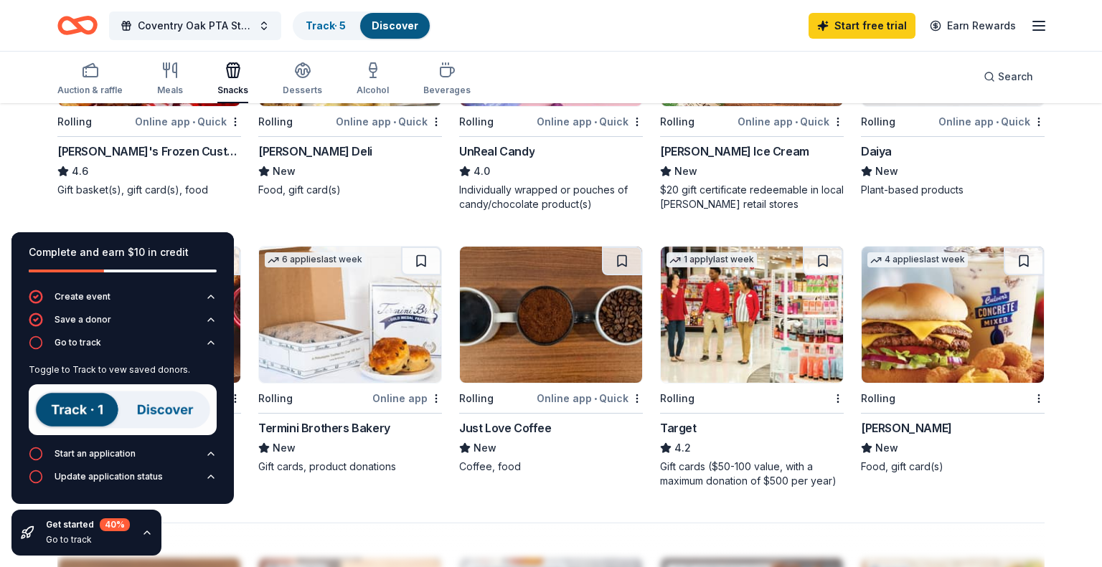
click at [752, 365] on img at bounding box center [752, 315] width 182 height 136
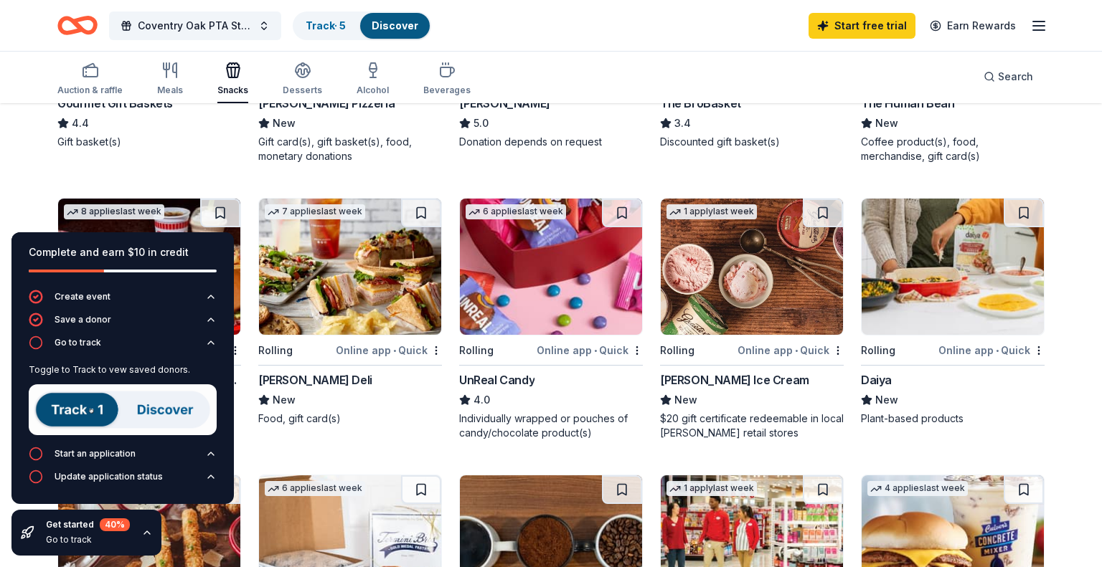
scroll to position [594, 0]
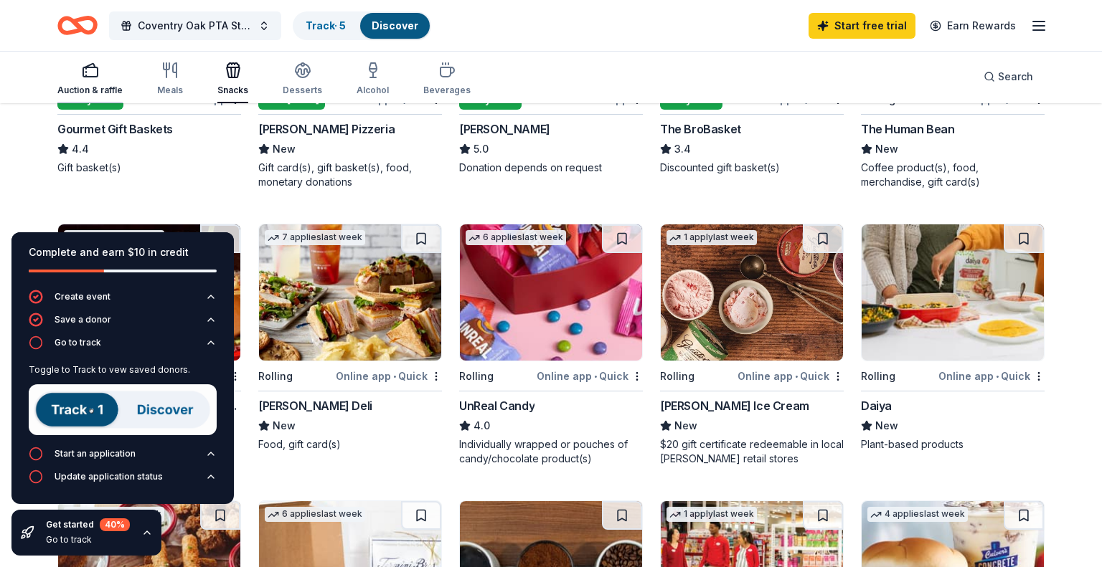
click at [92, 76] on rect "button" at bounding box center [90, 71] width 14 height 9
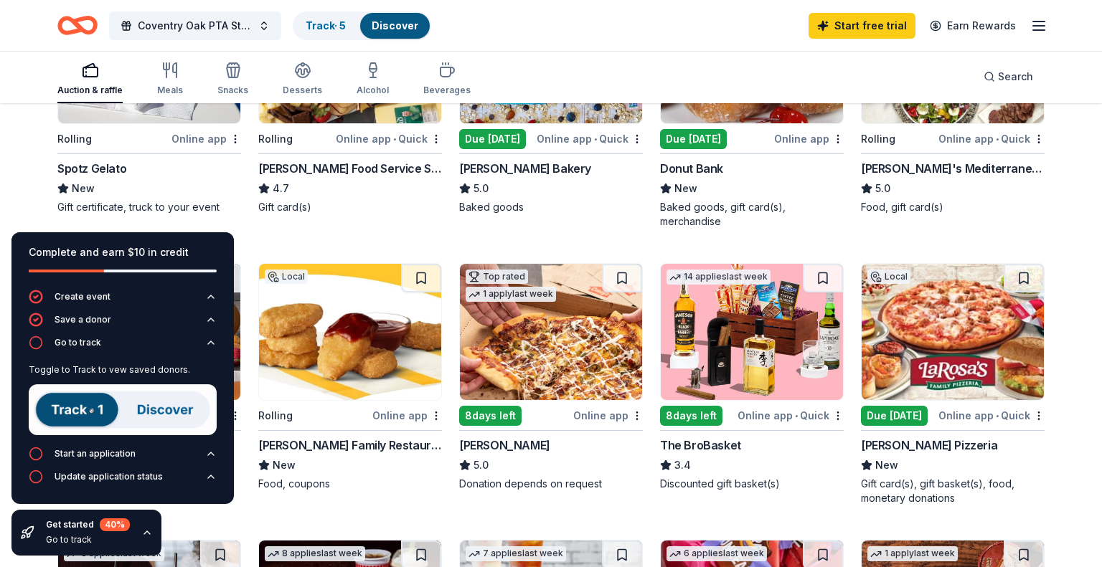
scroll to position [281, 0]
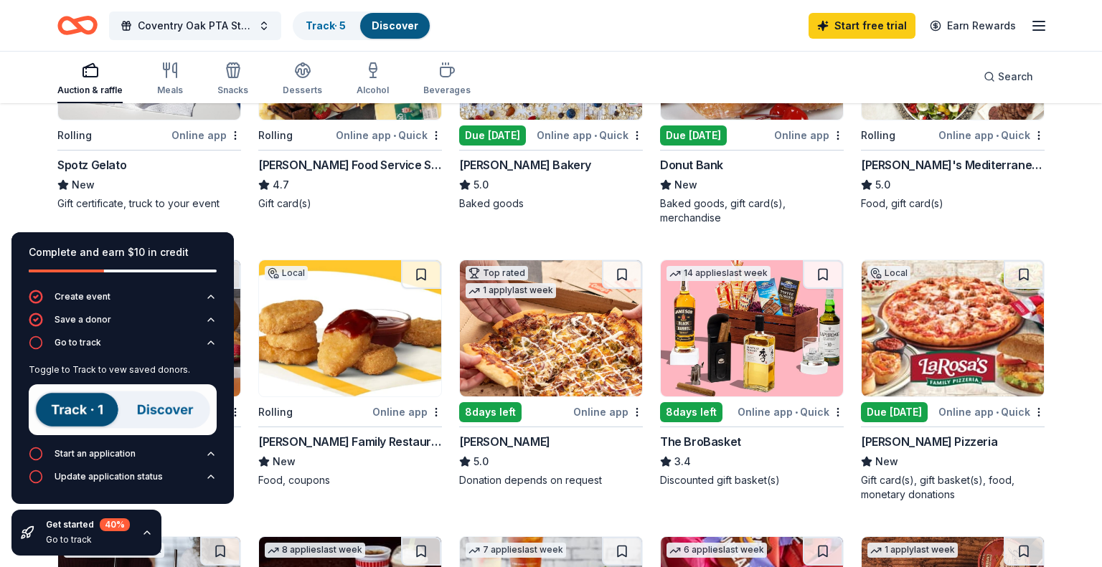
click at [580, 343] on img at bounding box center [551, 328] width 182 height 136
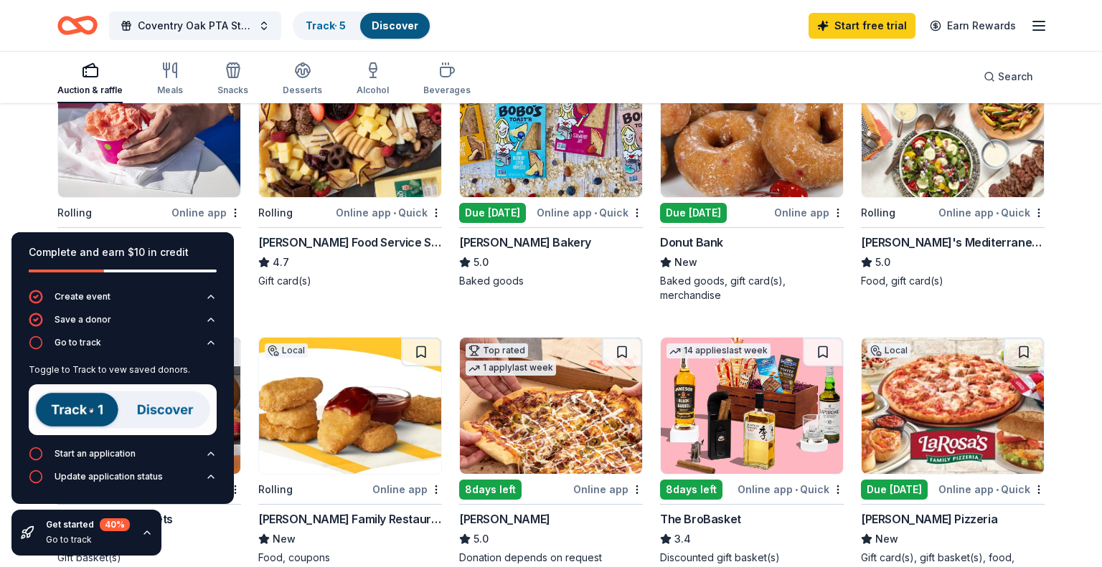
scroll to position [211, 0]
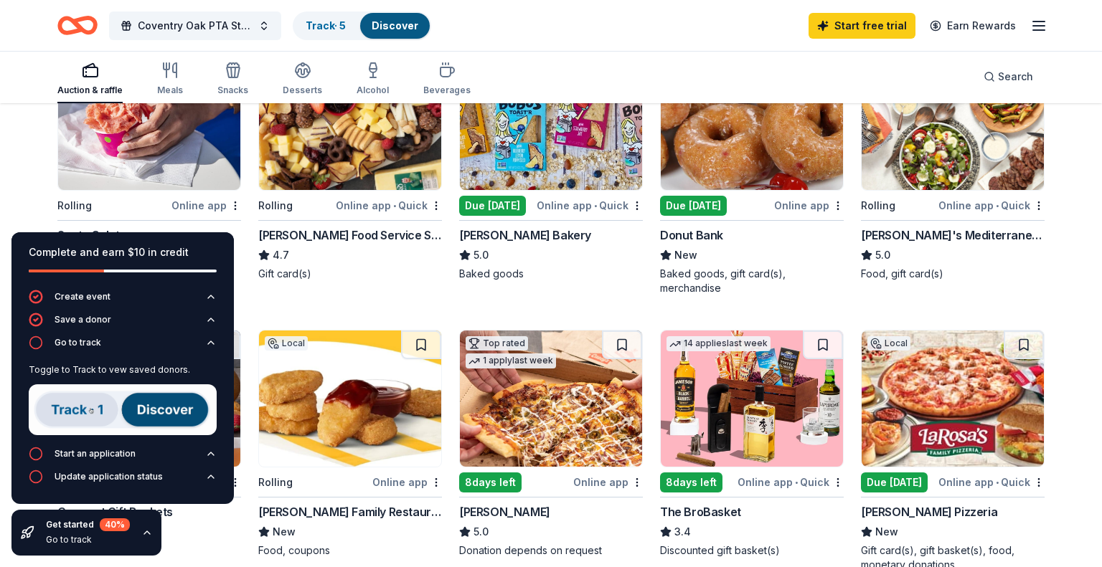
click at [324, 144] on img at bounding box center [350, 122] width 182 height 136
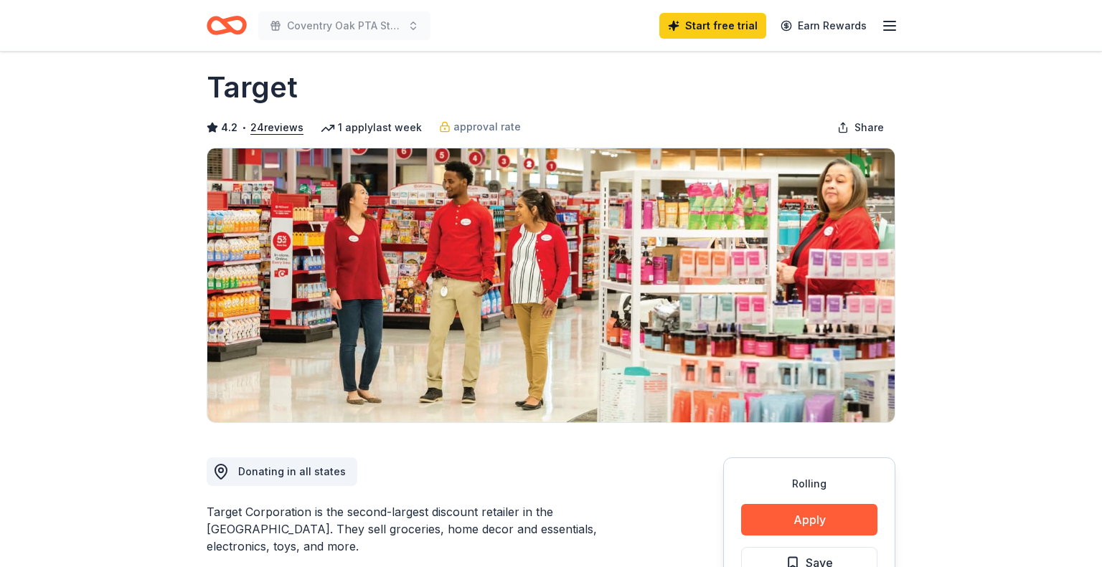
scroll to position [22, 0]
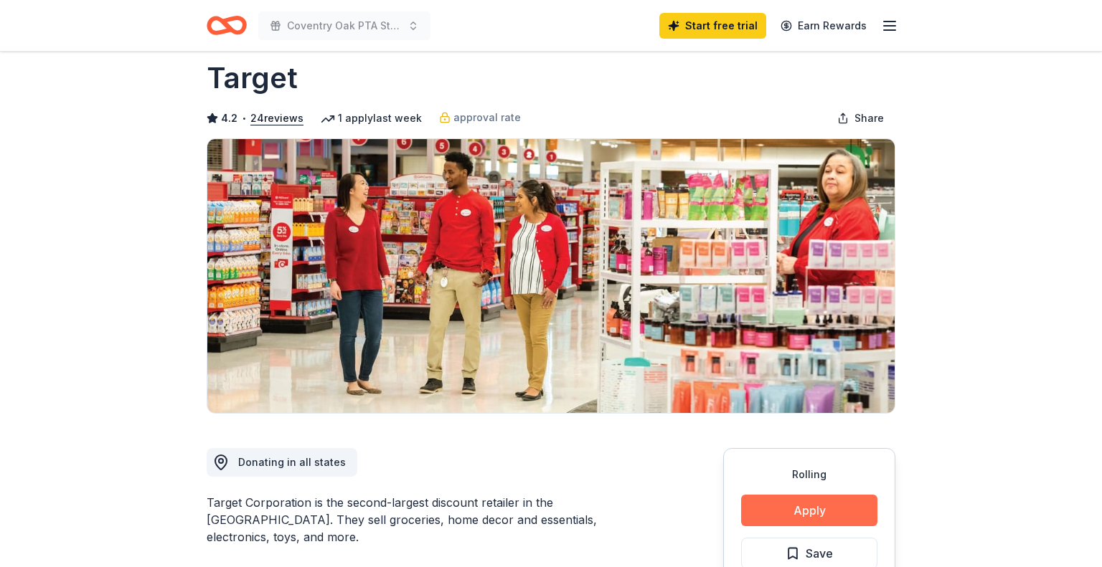
click at [833, 505] on button "Apply" at bounding box center [809, 511] width 136 height 32
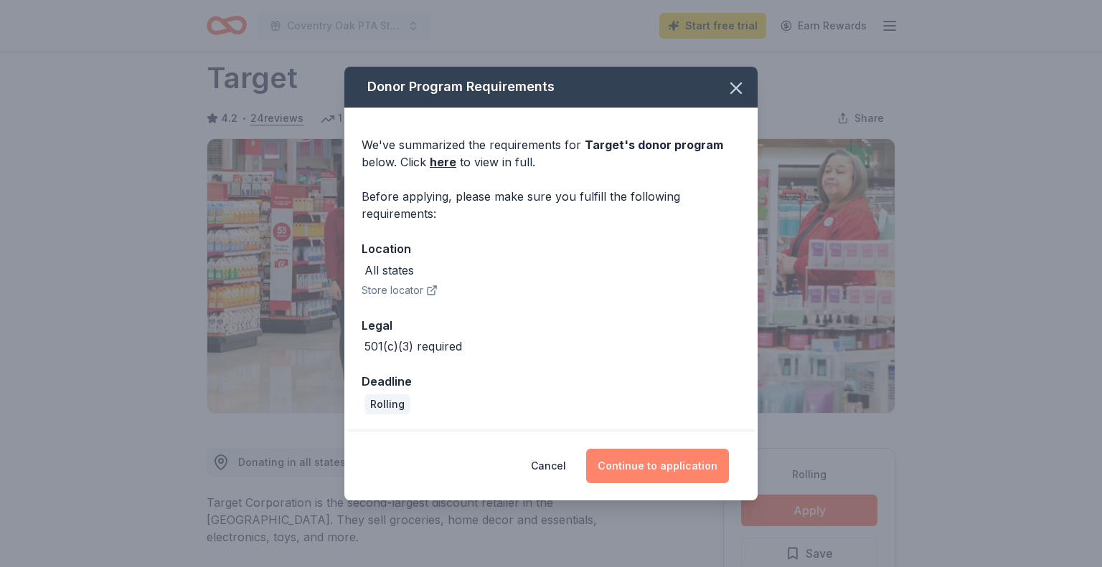
click at [703, 465] on button "Continue to application" at bounding box center [657, 466] width 143 height 34
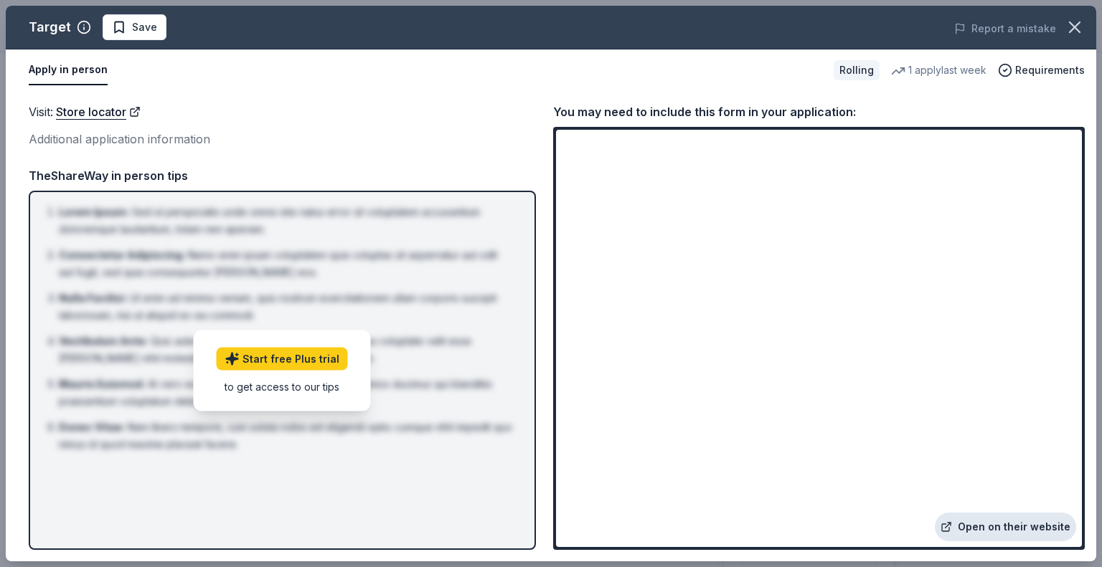
click at [995, 532] on link "Open on their website" at bounding box center [1005, 527] width 141 height 29
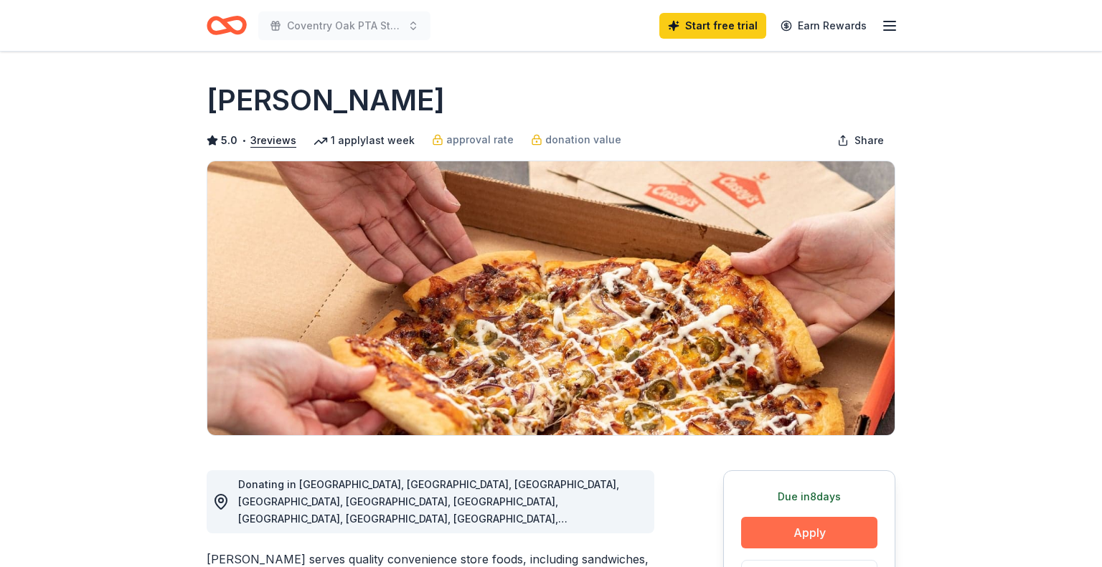
click at [793, 534] on button "Apply" at bounding box center [809, 533] width 136 height 32
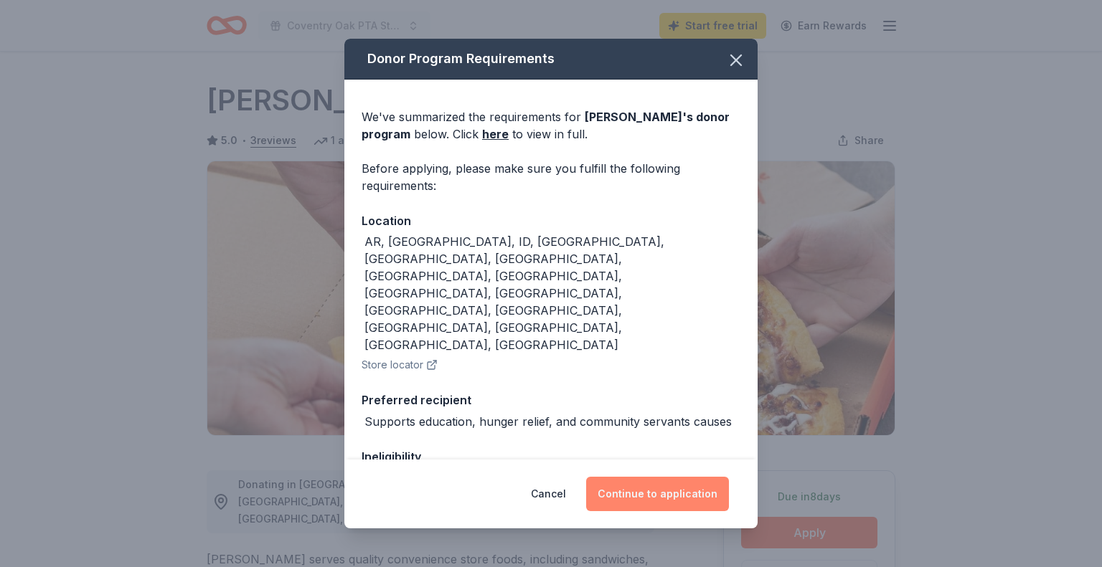
click at [690, 498] on button "Continue to application" at bounding box center [657, 494] width 143 height 34
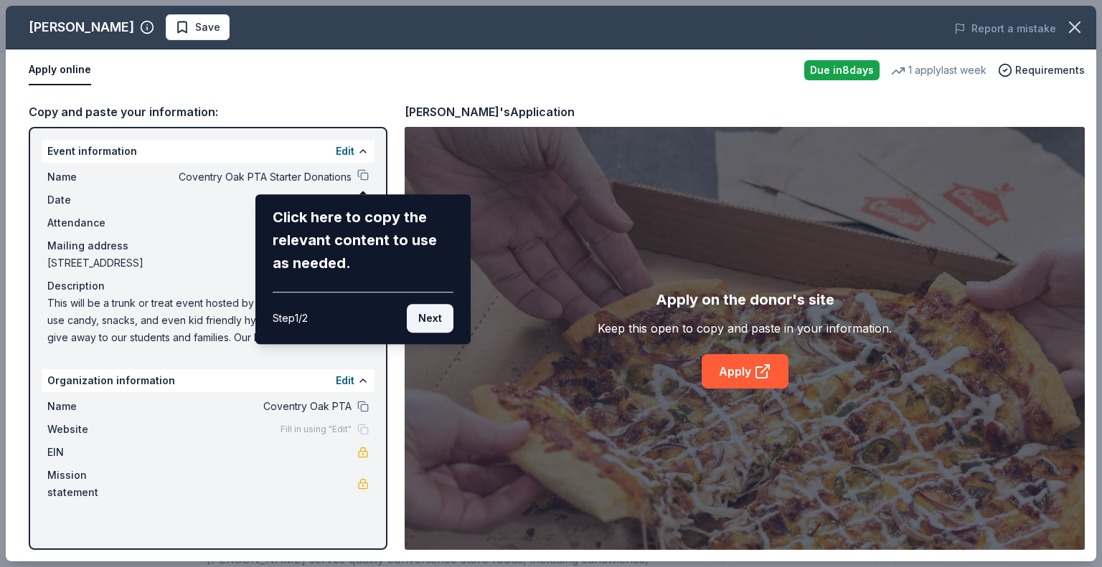
click at [425, 321] on button "Next" at bounding box center [430, 318] width 47 height 29
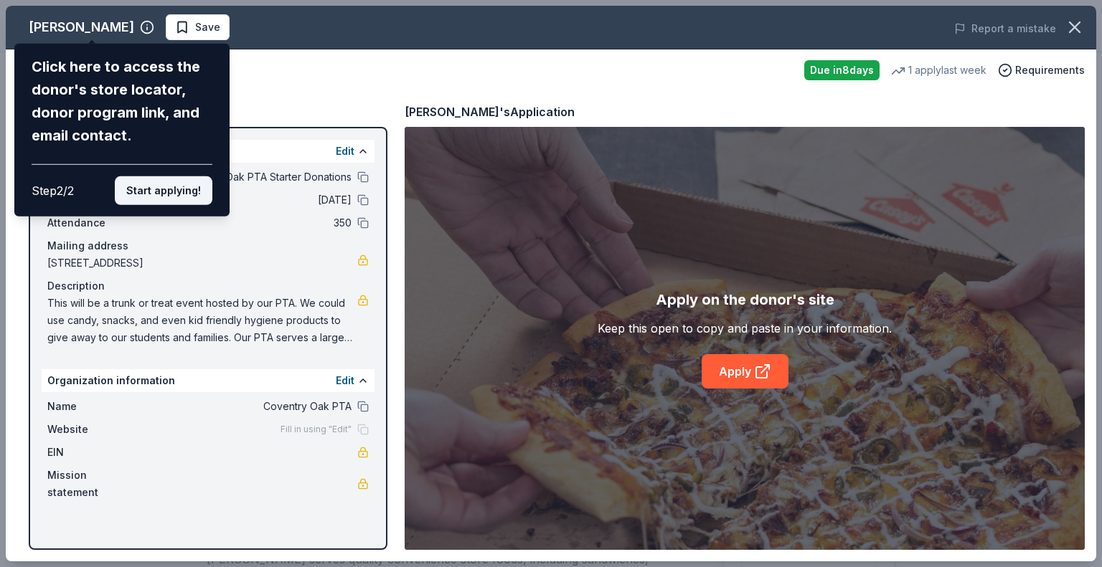
click at [173, 191] on button "Start applying!" at bounding box center [164, 190] width 98 height 29
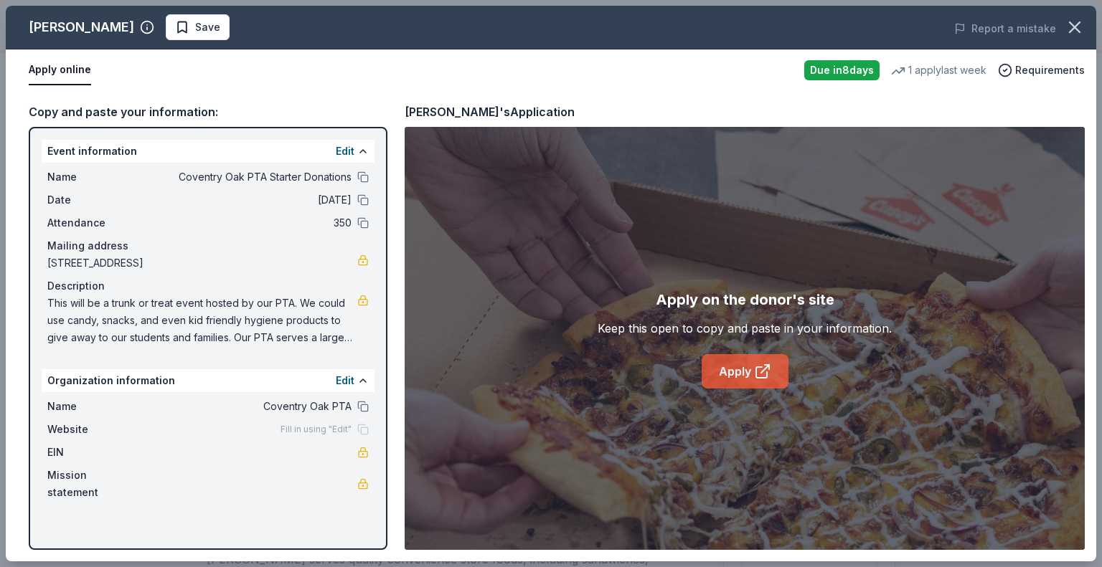
click at [728, 384] on link "Apply" at bounding box center [744, 371] width 87 height 34
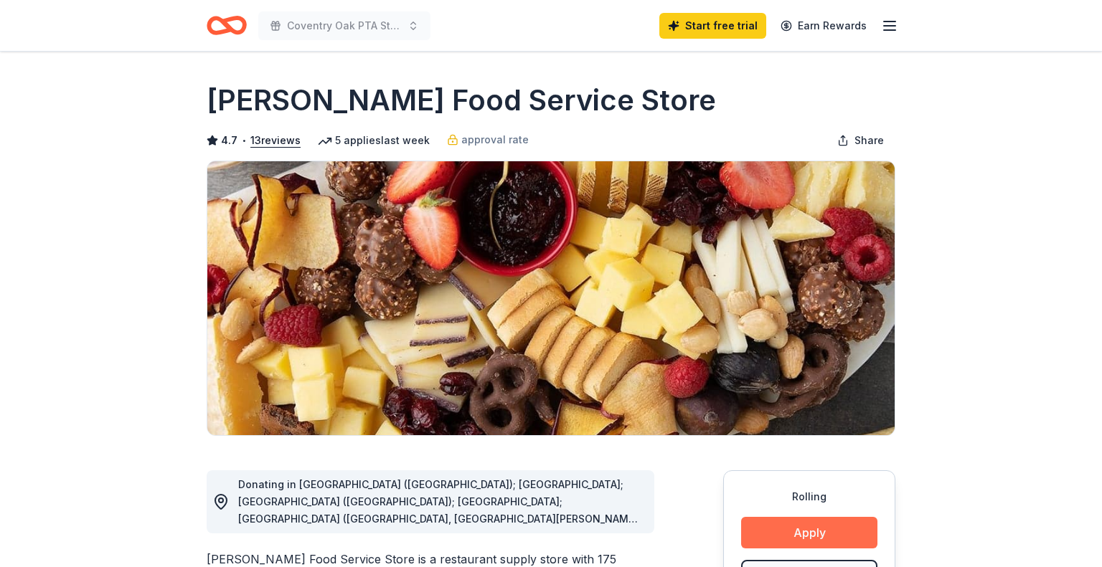
click at [806, 530] on button "Apply" at bounding box center [809, 533] width 136 height 32
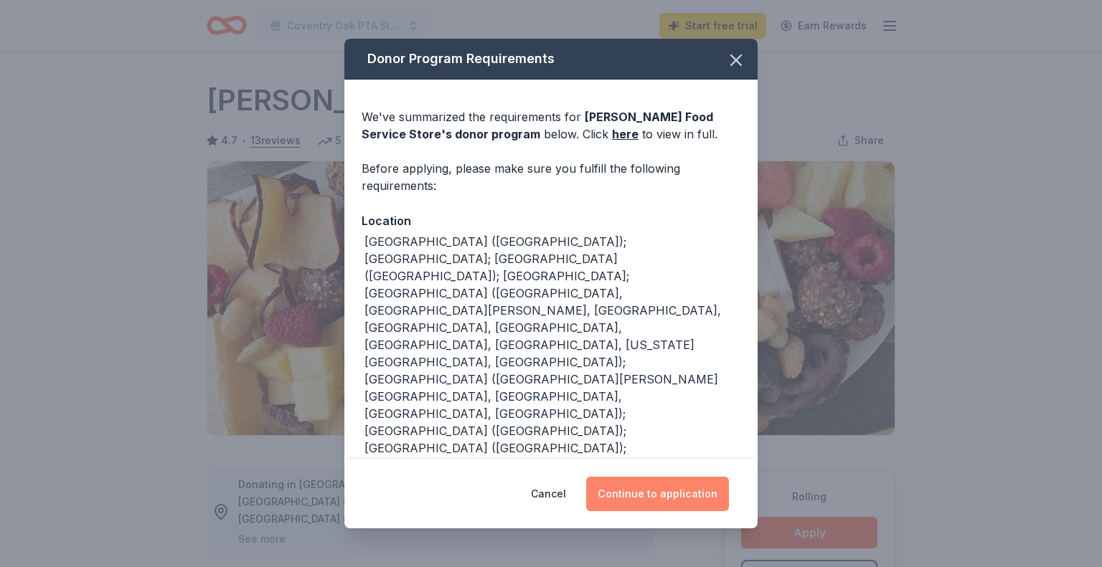
click at [653, 488] on button "Continue to application" at bounding box center [657, 494] width 143 height 34
